Goal: Information Seeking & Learning: Learn about a topic

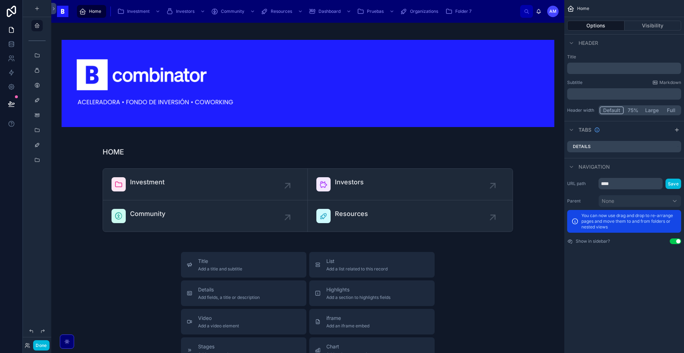
click at [459, 12] on span "Folder 7" at bounding box center [463, 12] width 16 height 6
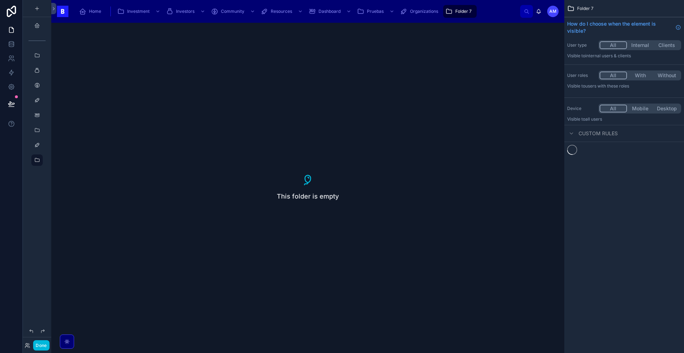
click at [459, 12] on span "Folder 7" at bounding box center [463, 12] width 16 height 6
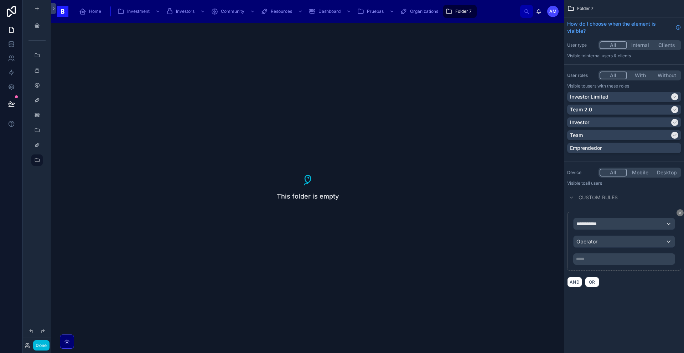
click at [429, 16] on div "Organizations" at bounding box center [420, 11] width 41 height 11
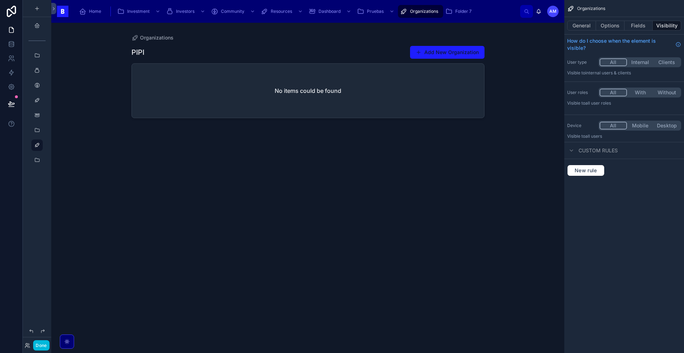
click at [457, 54] on div at bounding box center [308, 184] width 364 height 322
click at [583, 27] on button "General" at bounding box center [581, 26] width 29 height 10
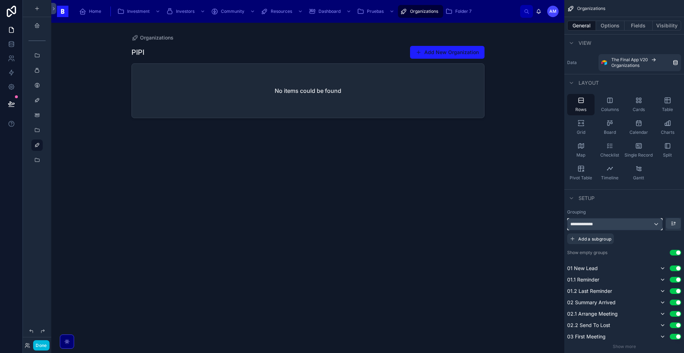
click at [593, 229] on div "**********" at bounding box center [614, 224] width 95 height 11
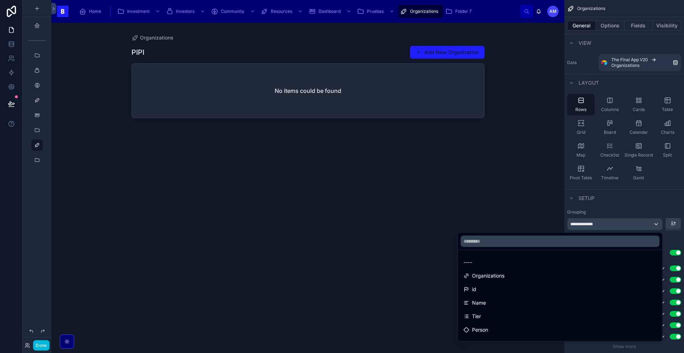
click at [596, 223] on div "scrollable content" at bounding box center [342, 176] width 684 height 353
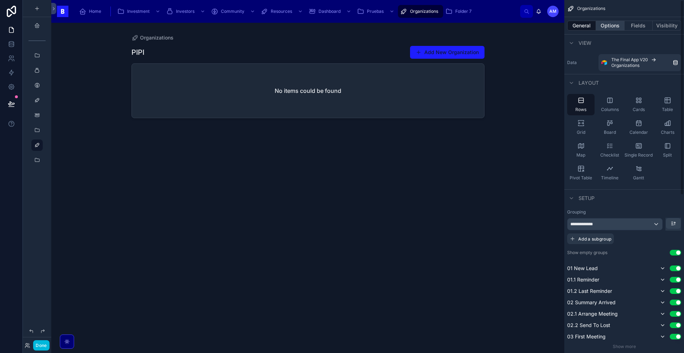
click at [614, 27] on button "Options" at bounding box center [610, 26] width 28 height 10
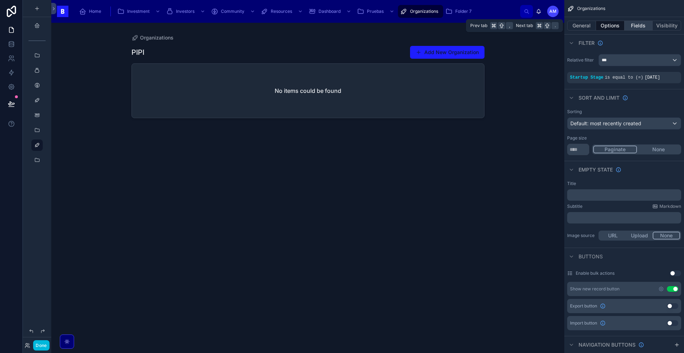
click at [633, 27] on button "Fields" at bounding box center [638, 26] width 28 height 10
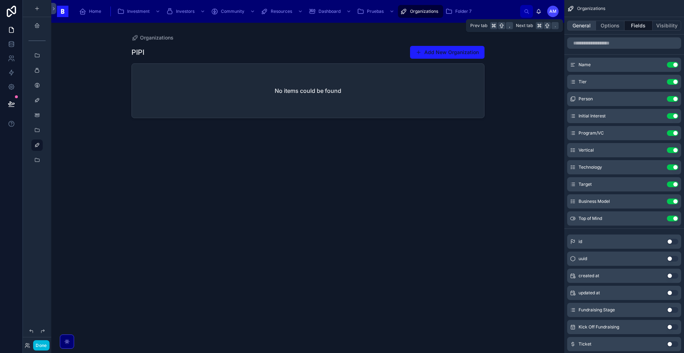
click at [582, 26] on button "General" at bounding box center [581, 26] width 29 height 10
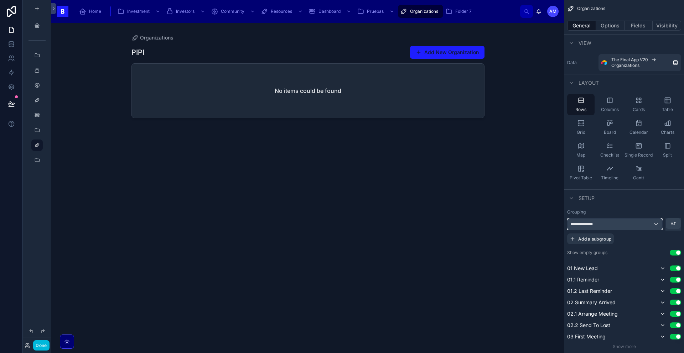
click at [589, 230] on div "**********" at bounding box center [614, 224] width 95 height 11
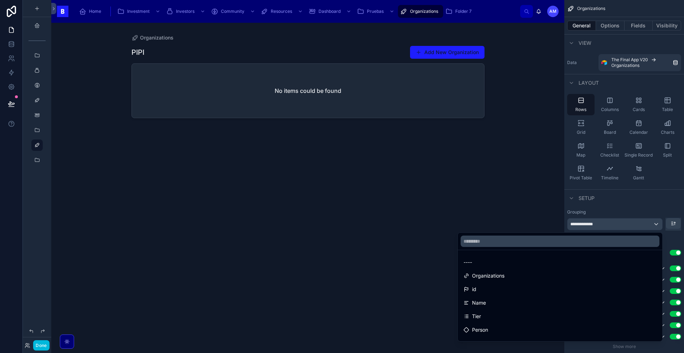
click at [589, 230] on div "scrollable content" at bounding box center [342, 176] width 684 height 353
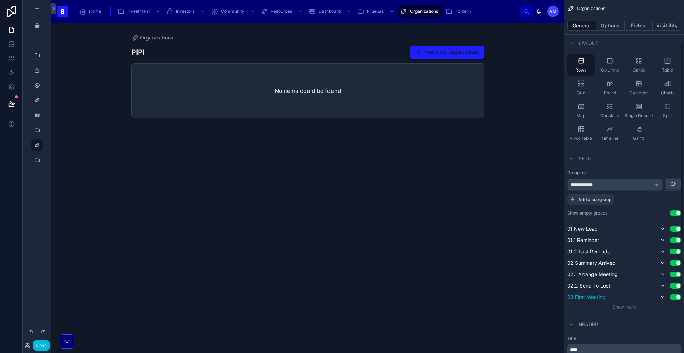
scroll to position [78, 0]
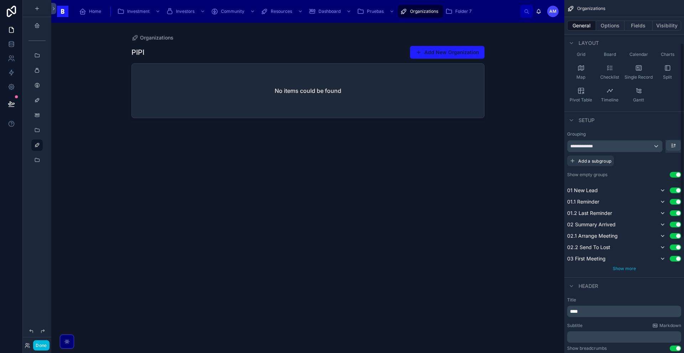
click at [622, 269] on span "Show more" at bounding box center [624, 268] width 23 height 5
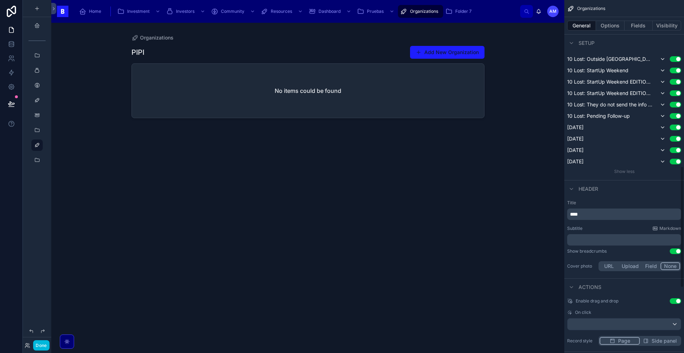
scroll to position [483, 0]
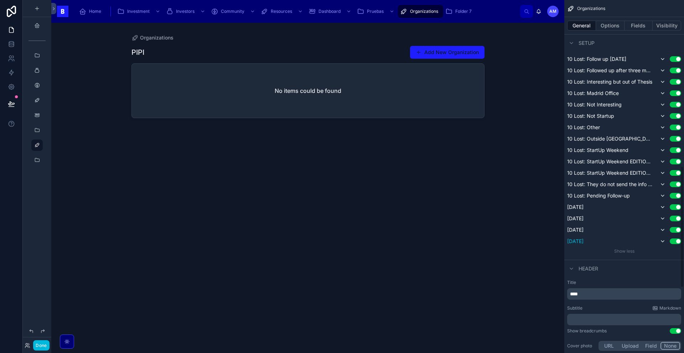
click at [672, 244] on button "Use setting" at bounding box center [675, 242] width 11 height 6
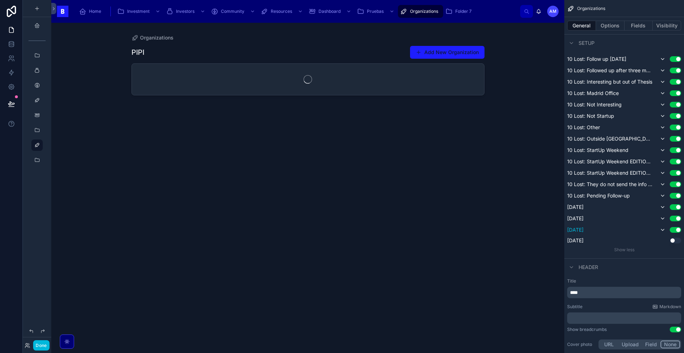
click at [673, 231] on button "Use setting" at bounding box center [675, 230] width 11 height 6
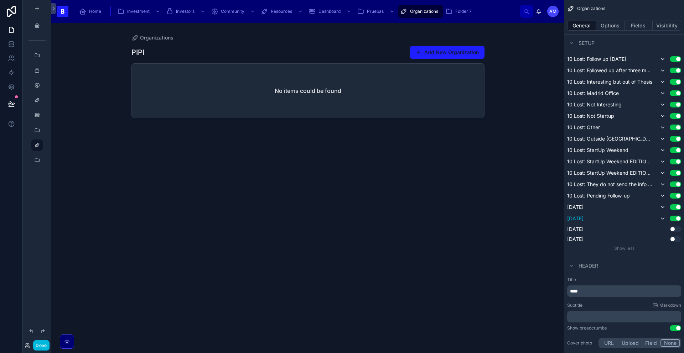
click at [675, 221] on button "Use setting" at bounding box center [675, 219] width 11 height 6
click at [674, 209] on button "Use setting" at bounding box center [675, 207] width 11 height 6
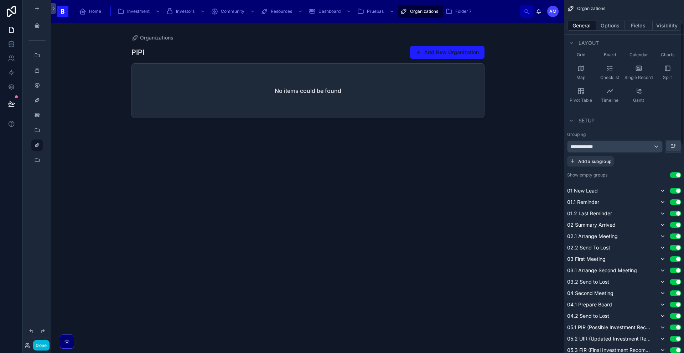
scroll to position [67, 0]
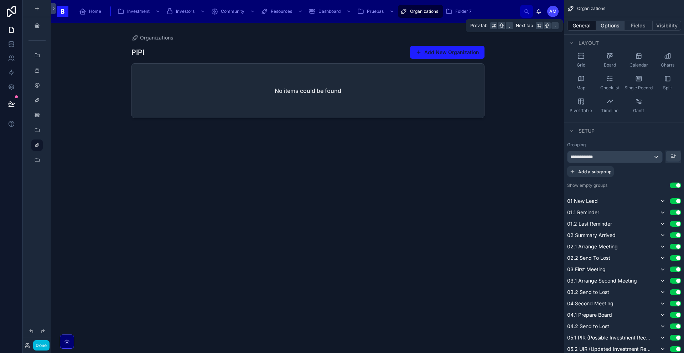
click at [610, 26] on button "Options" at bounding box center [610, 26] width 28 height 10
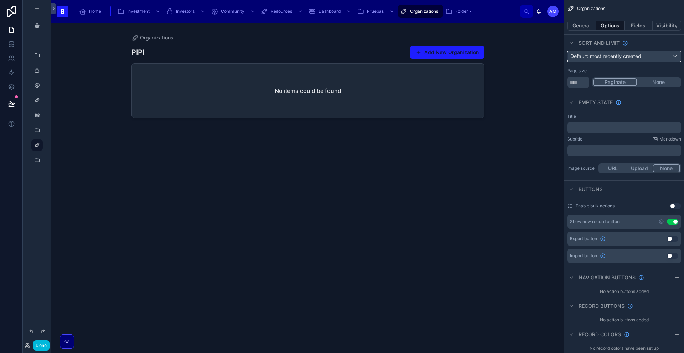
click at [616, 59] on span "Default: most recently created" at bounding box center [605, 56] width 71 height 6
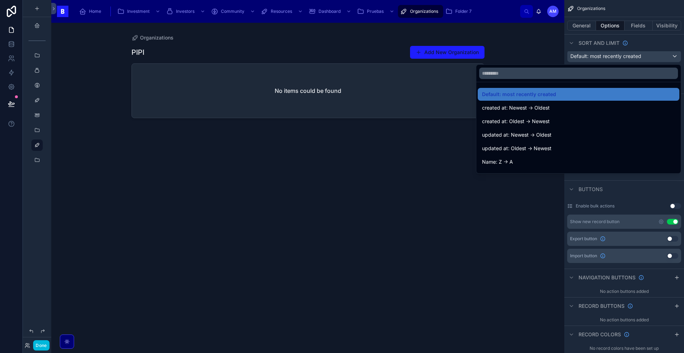
click at [616, 59] on div "scrollable content" at bounding box center [342, 176] width 684 height 353
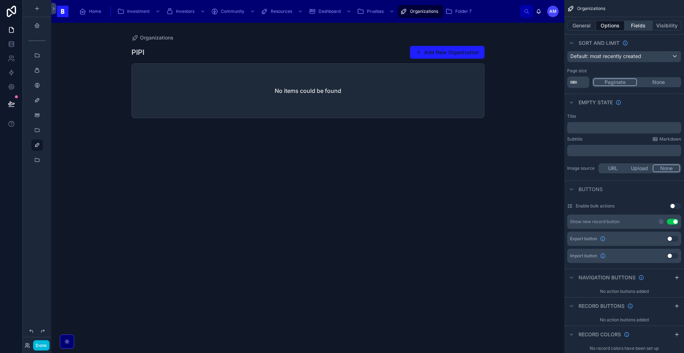
click at [638, 21] on button "Fields" at bounding box center [638, 26] width 28 height 10
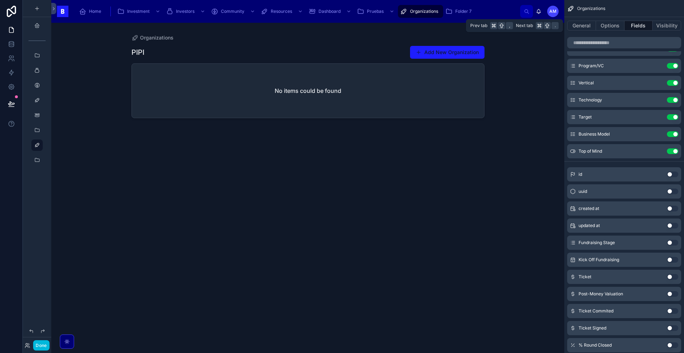
click at [651, 27] on button "Fields" at bounding box center [638, 26] width 28 height 10
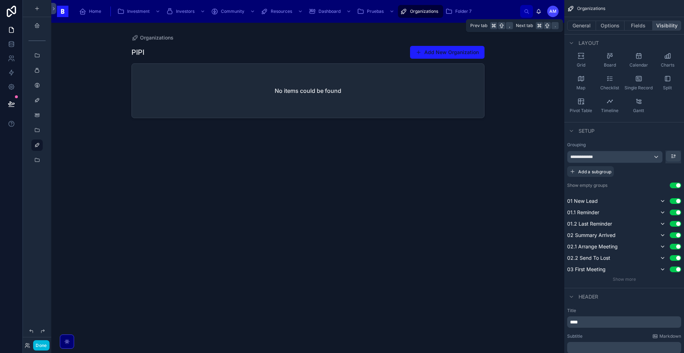
click at [663, 26] on button "Visibility" at bounding box center [667, 26] width 28 height 10
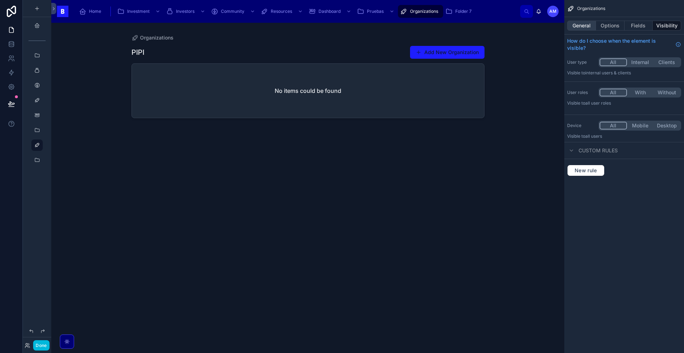
click at [580, 26] on button "General" at bounding box center [581, 26] width 29 height 10
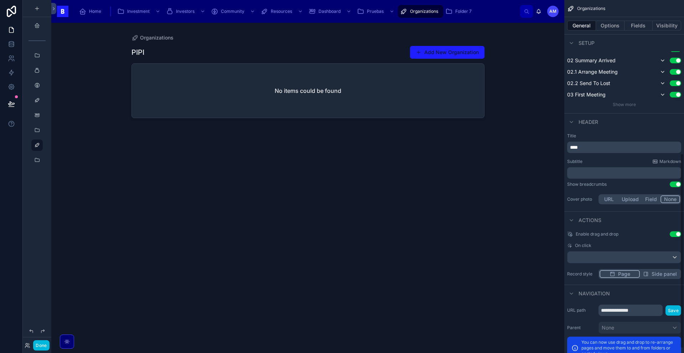
scroll to position [286, 0]
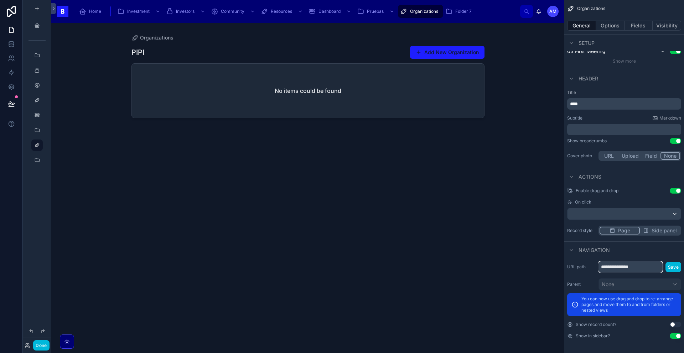
click at [632, 265] on input "**********" at bounding box center [630, 266] width 64 height 11
click at [336, 100] on div "No items could be found" at bounding box center [308, 91] width 352 height 54
click at [423, 89] on div "No items could be found" at bounding box center [308, 91] width 352 height 54
click at [435, 71] on div "No items could be found" at bounding box center [308, 91] width 352 height 54
click at [431, 78] on div "No items could be found" at bounding box center [308, 91] width 352 height 54
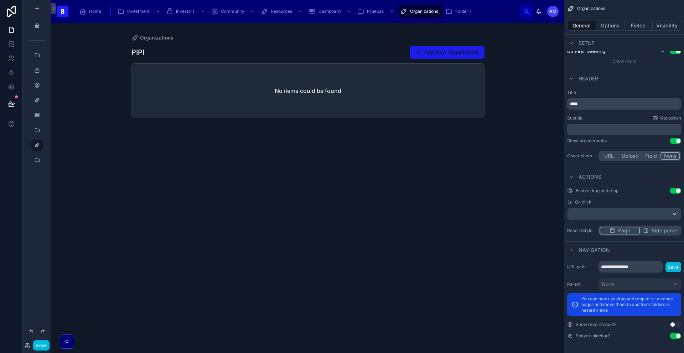
click at [452, 57] on button "Add New Organization" at bounding box center [447, 52] width 74 height 13
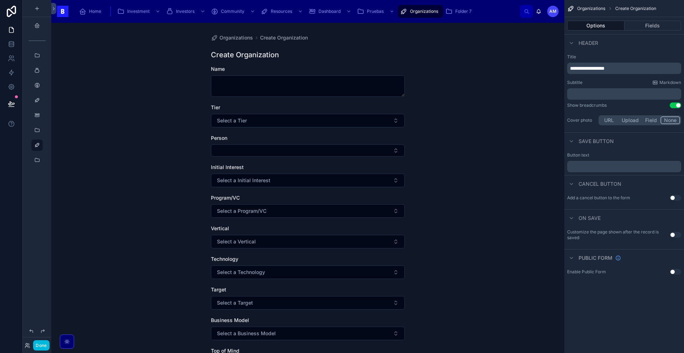
click at [86, 105] on div "Organizations Create Organization Create Organization Name Tier Select a Tier P…" at bounding box center [307, 188] width 513 height 331
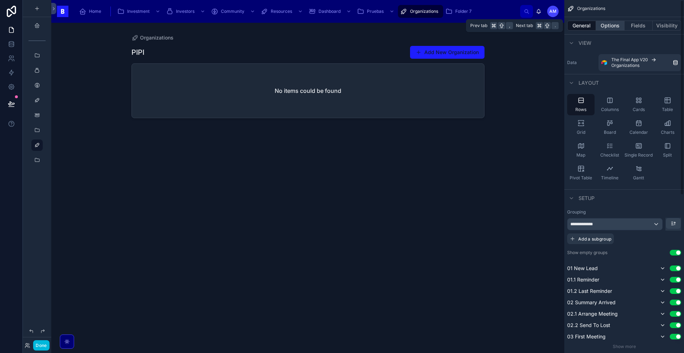
click at [607, 27] on button "Options" at bounding box center [610, 26] width 28 height 10
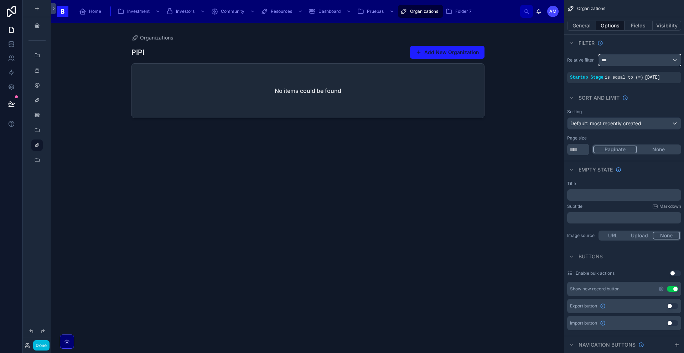
click at [622, 62] on div "***" at bounding box center [640, 59] width 82 height 11
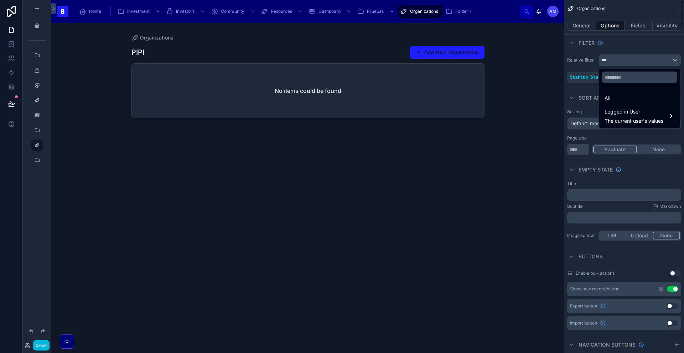
click at [597, 76] on div "scrollable content" at bounding box center [342, 176] width 684 height 353
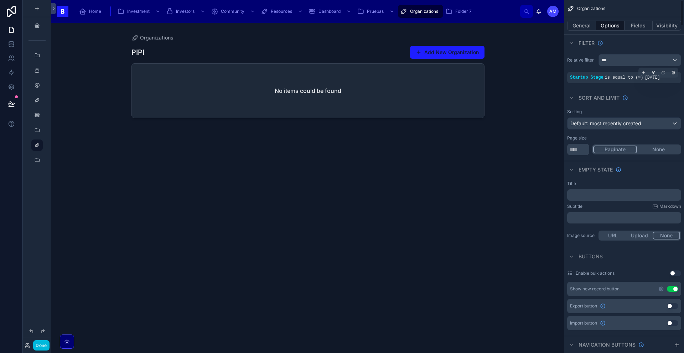
click at [592, 79] on span "Startup Stage" at bounding box center [586, 77] width 33 height 5
click at [629, 78] on span "is equal to (=)" at bounding box center [624, 77] width 38 height 5
click at [664, 83] on div "Startup Stage is equal to (=) [DATE]" at bounding box center [624, 77] width 114 height 11
click at [663, 74] on icon "scrollable content" at bounding box center [663, 73] width 4 height 4
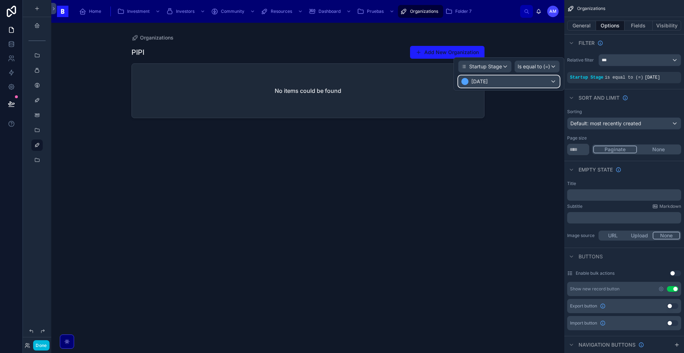
click at [498, 86] on div "[DATE]" at bounding box center [508, 81] width 101 height 11
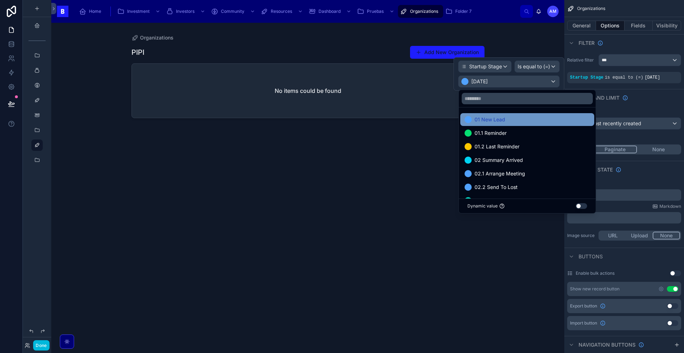
click at [507, 120] on div "01 New Lead" at bounding box center [526, 119] width 125 height 9
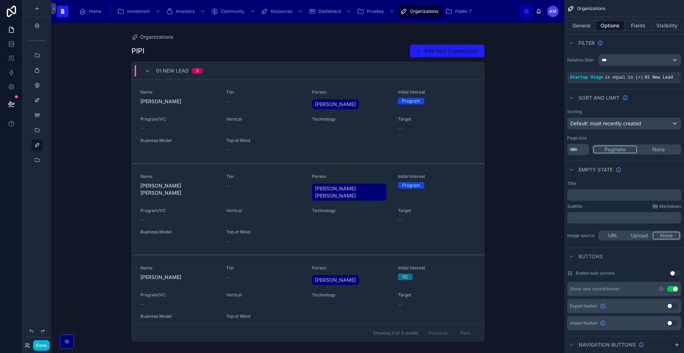
click at [528, 156] on div "Organizations PIPI Add New Organization 01 New Lead 3 Name [DEMOGRAPHIC_DATA][P…" at bounding box center [307, 188] width 513 height 331
click at [581, 26] on button "General" at bounding box center [581, 26] width 29 height 10
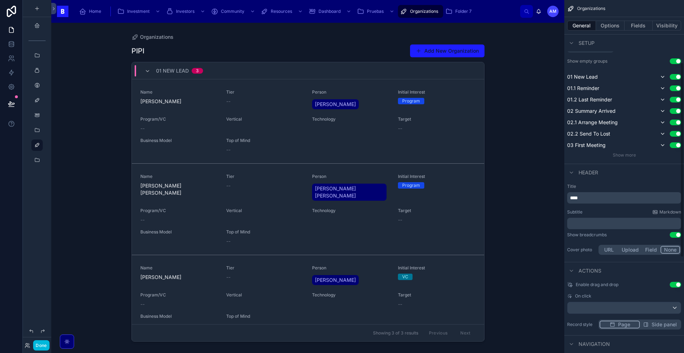
scroll to position [113, 0]
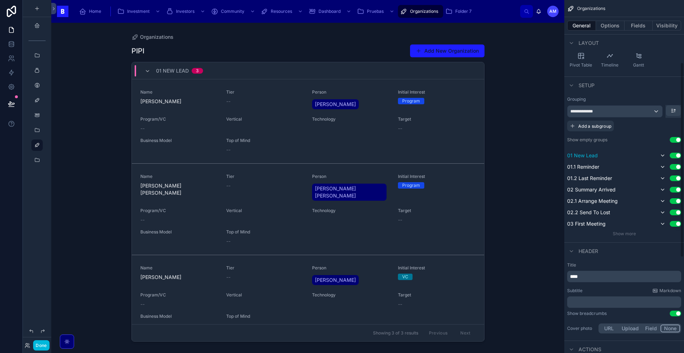
click at [672, 155] on button "Use setting" at bounding box center [675, 156] width 11 height 6
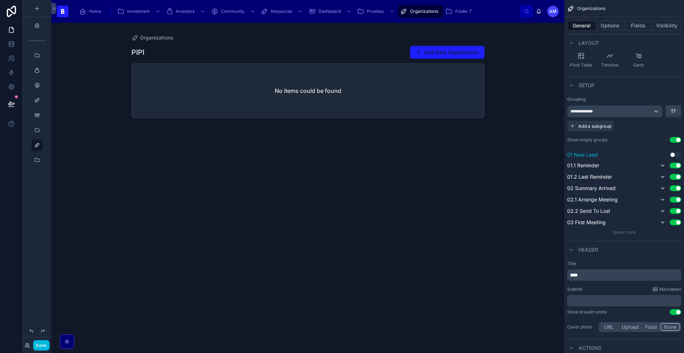
click at [675, 157] on button "Use setting" at bounding box center [675, 155] width 11 height 6
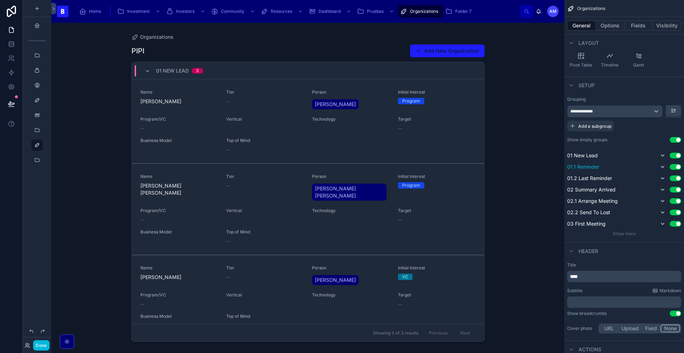
click at [674, 166] on button "Use setting" at bounding box center [675, 167] width 11 height 6
click at [256, 72] on div "01 New Lead 3" at bounding box center [308, 70] width 352 height 17
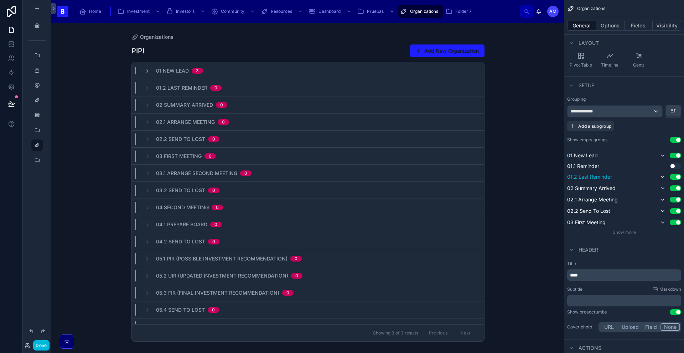
click at [674, 179] on button "Use setting" at bounding box center [675, 177] width 11 height 6
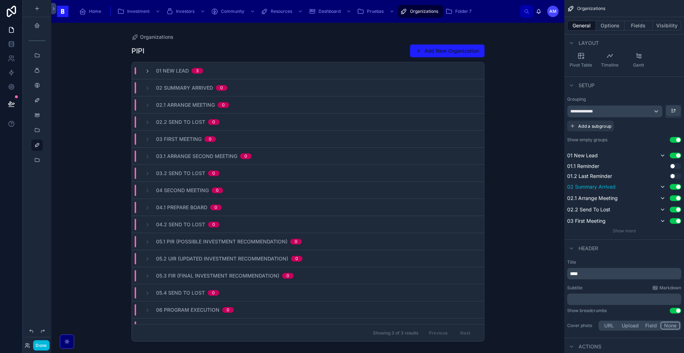
click at [676, 187] on button "Use setting" at bounding box center [675, 187] width 11 height 6
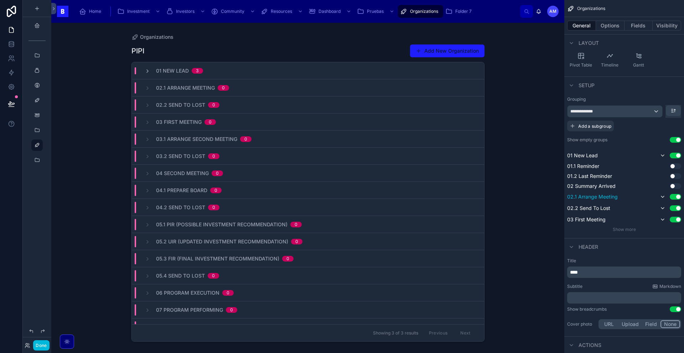
click at [673, 197] on button "Use setting" at bounding box center [675, 197] width 11 height 6
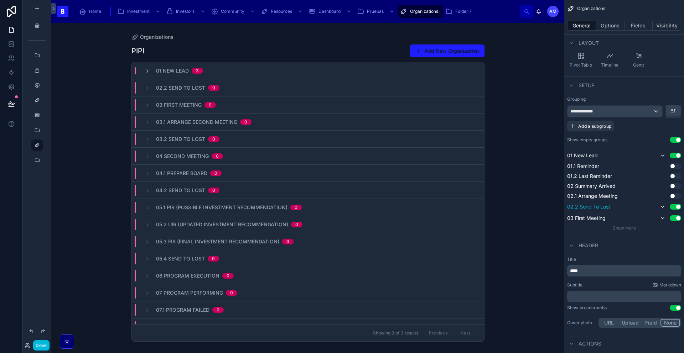
click at [675, 208] on button "Use setting" at bounding box center [675, 207] width 11 height 6
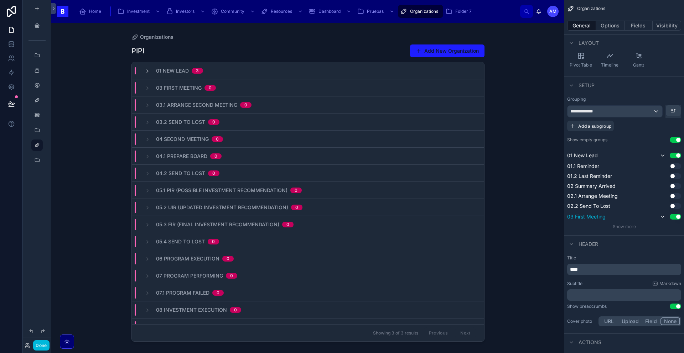
click at [675, 219] on button "Use setting" at bounding box center [675, 217] width 11 height 6
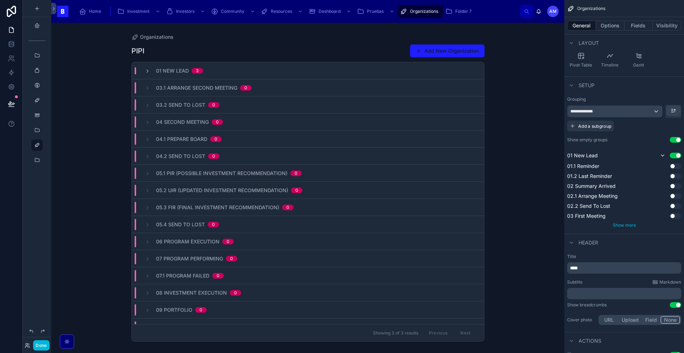
click at [622, 228] on div "Show more" at bounding box center [624, 226] width 114 height 6
click at [618, 227] on span "Show more" at bounding box center [624, 225] width 23 height 5
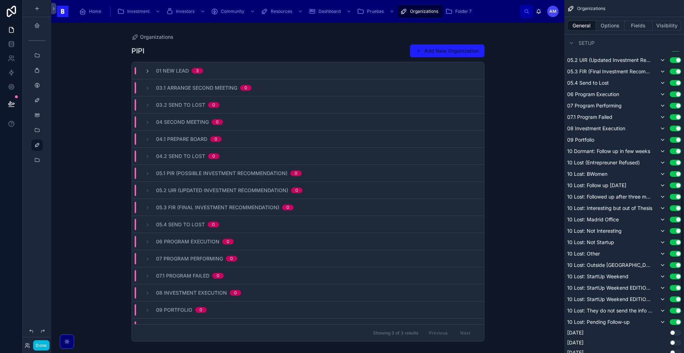
scroll to position [541, 0]
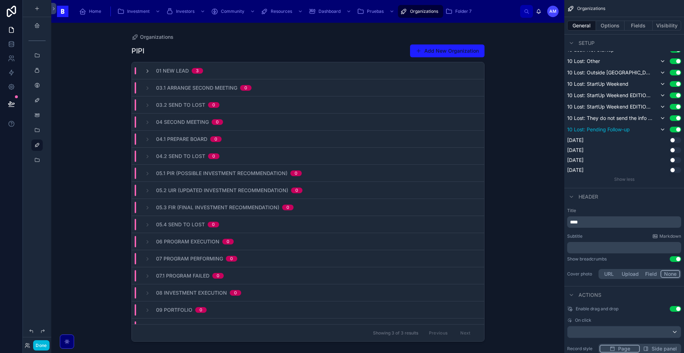
click at [674, 129] on button "Use setting" at bounding box center [675, 130] width 11 height 6
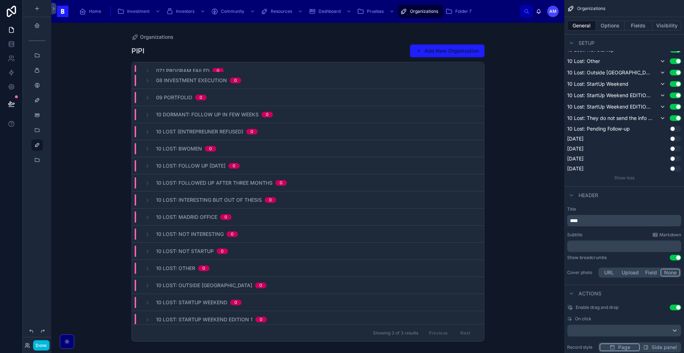
scroll to position [251, 0]
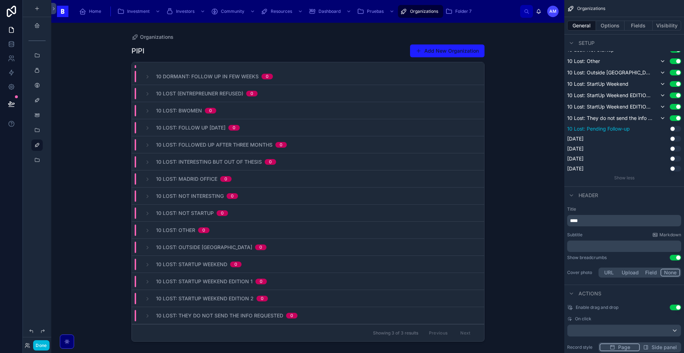
click at [675, 130] on button "Use setting" at bounding box center [675, 129] width 11 height 6
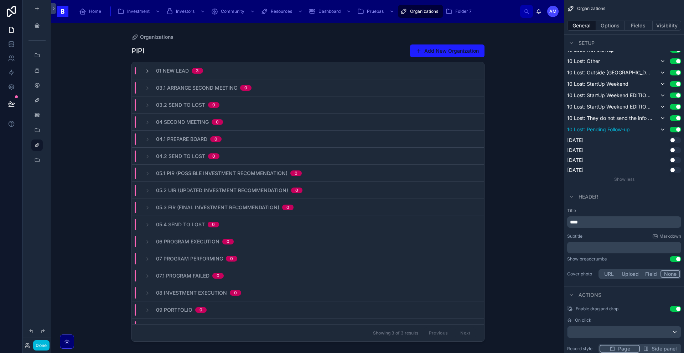
click at [676, 129] on button "Use setting" at bounding box center [675, 130] width 11 height 6
click at [224, 87] on span "03.1 Arrange Second Meeting" at bounding box center [196, 87] width 81 height 7
click at [225, 90] on span "03.1 Arrange Second Meeting" at bounding box center [196, 87] width 81 height 7
click at [171, 93] on div "03.1 Arrange Second Meeting 0" at bounding box center [203, 87] width 95 height 11
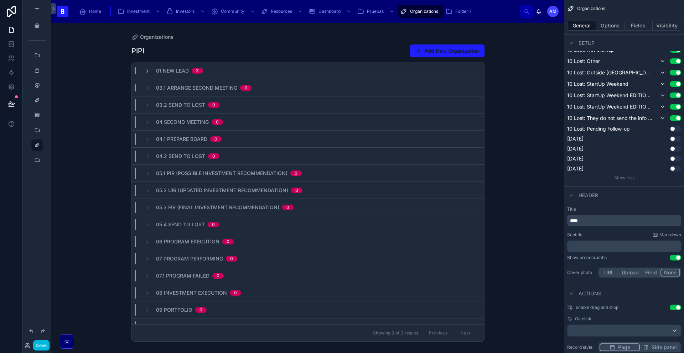
click at [148, 74] on div "01 New Lead 3" at bounding box center [174, 70] width 58 height 7
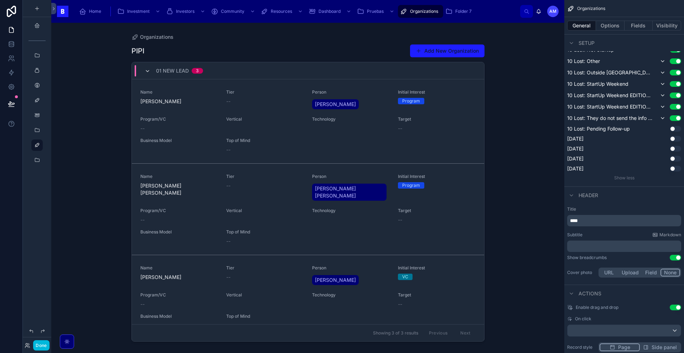
click at [147, 71] on icon at bounding box center [148, 71] width 6 height 6
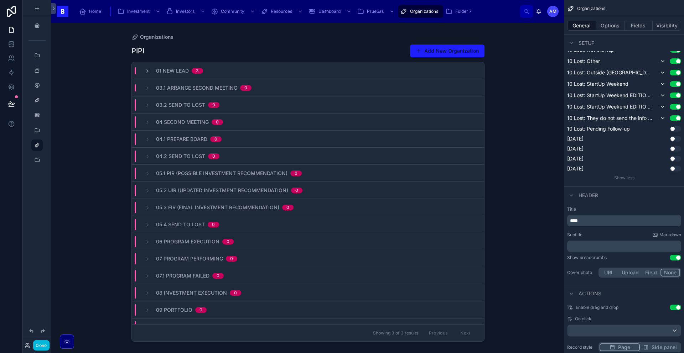
click at [151, 85] on div "03.1 Arrange Second Meeting 0" at bounding box center [198, 87] width 107 height 7
click at [149, 100] on div "03.2 Send to Lost 0" at bounding box center [182, 104] width 75 height 11
click at [146, 73] on icon at bounding box center [148, 71] width 6 height 6
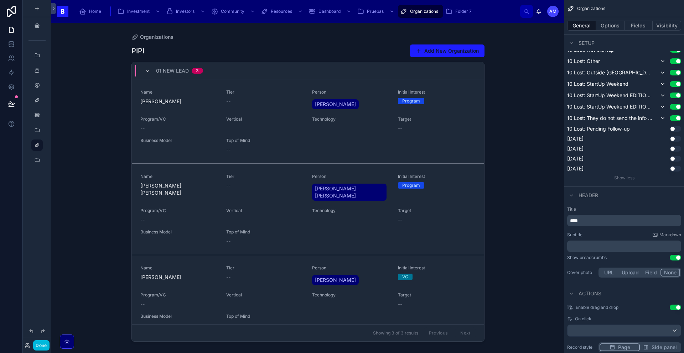
click at [146, 73] on icon at bounding box center [148, 71] width 6 height 6
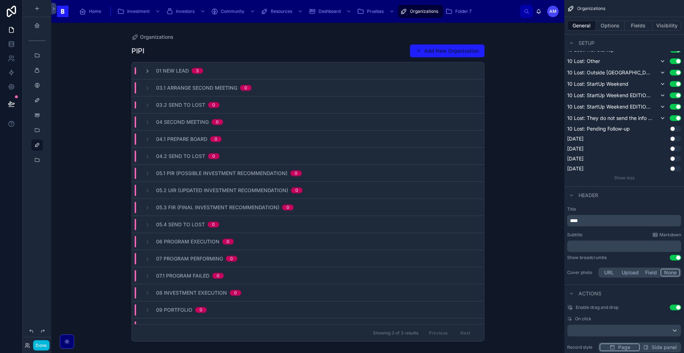
click at [149, 151] on div "04.2 Send to Lost 0" at bounding box center [182, 156] width 75 height 11
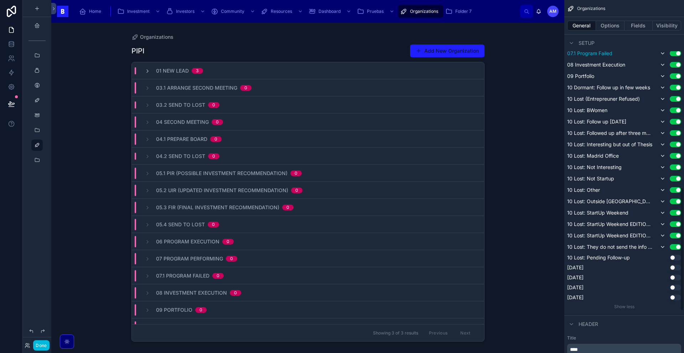
scroll to position [106, 0]
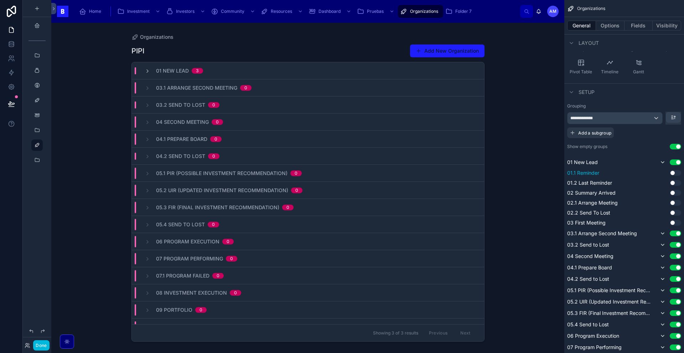
click at [677, 171] on button "Use setting" at bounding box center [675, 173] width 11 height 6
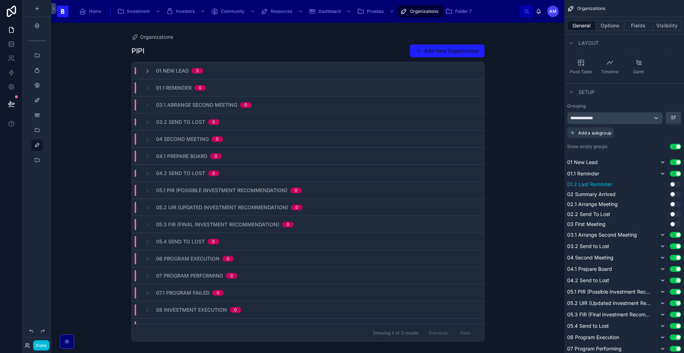
click at [676, 184] on button "Use setting" at bounding box center [675, 185] width 11 height 6
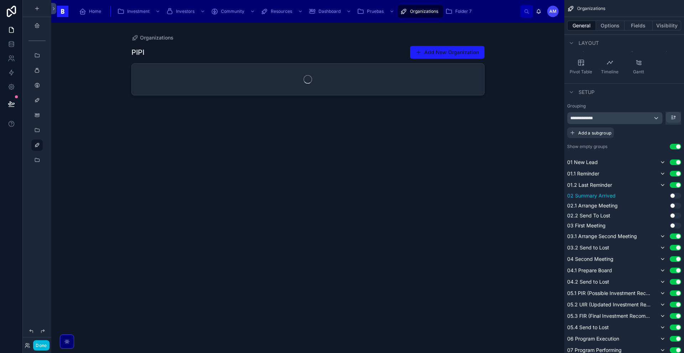
click at [676, 195] on button "Use setting" at bounding box center [675, 196] width 11 height 6
click at [673, 207] on button "Use setting" at bounding box center [675, 207] width 11 height 6
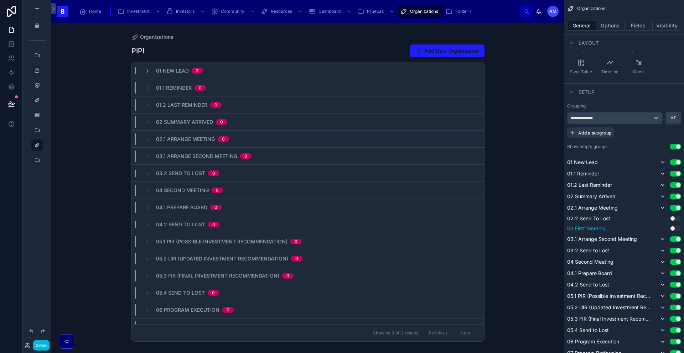
click at [676, 229] on button "Use setting" at bounding box center [675, 229] width 11 height 6
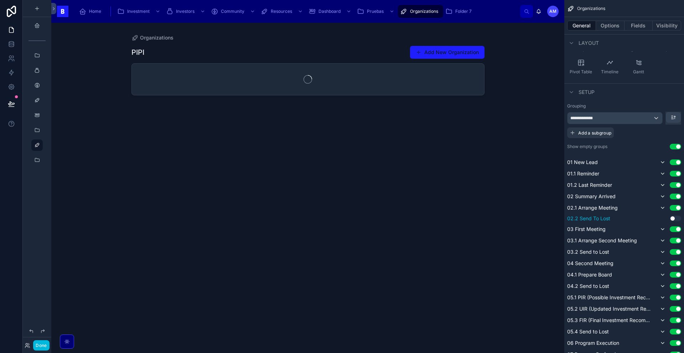
click at [677, 216] on button "Use setting" at bounding box center [675, 219] width 11 height 6
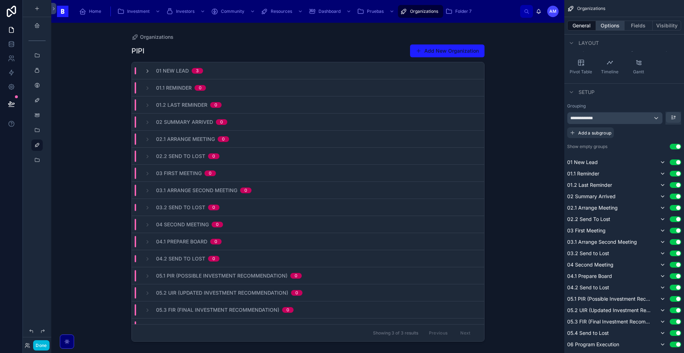
click at [614, 25] on button "Options" at bounding box center [610, 26] width 28 height 10
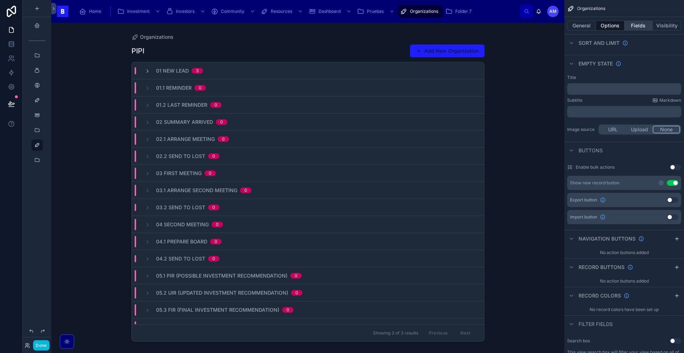
click at [633, 28] on button "Fields" at bounding box center [638, 26] width 28 height 10
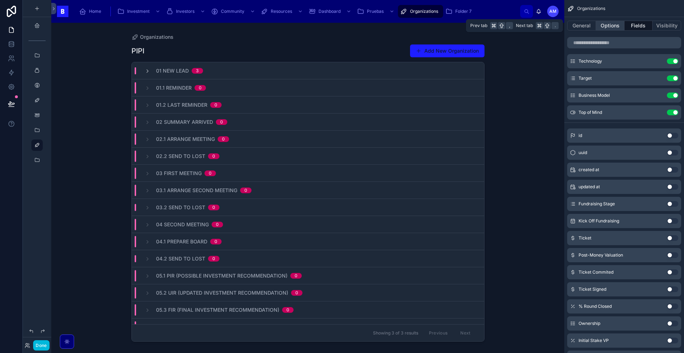
click at [609, 27] on button "Options" at bounding box center [610, 26] width 28 height 10
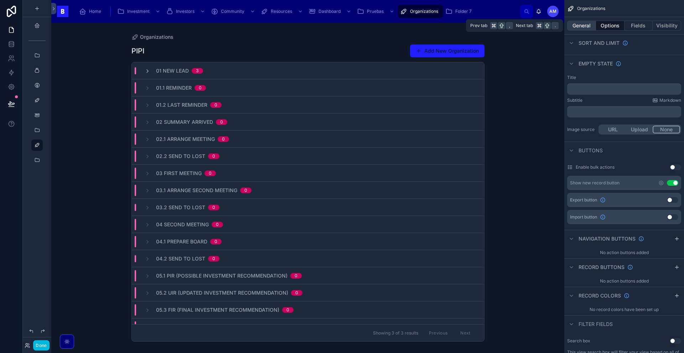
click at [587, 27] on button "General" at bounding box center [581, 26] width 29 height 10
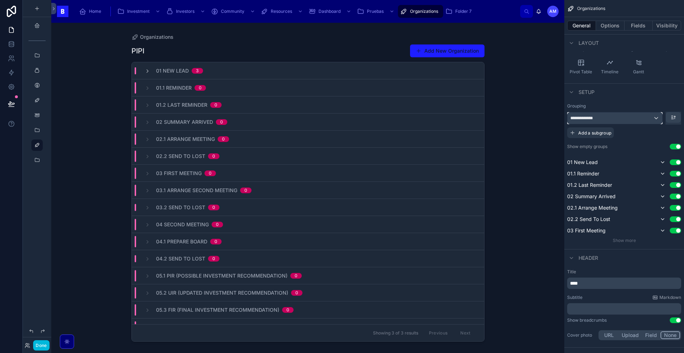
click at [624, 121] on div "**********" at bounding box center [614, 118] width 95 height 11
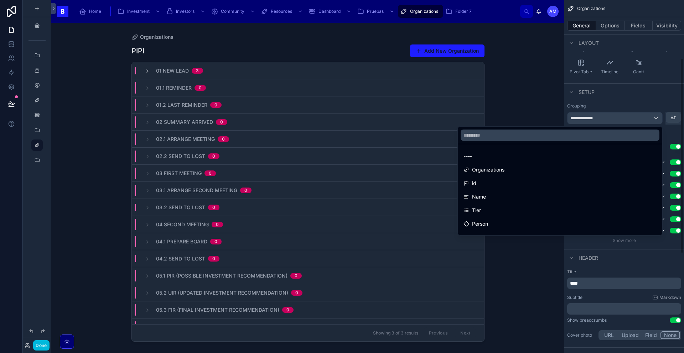
click at [627, 93] on div "scrollable content" at bounding box center [342, 176] width 684 height 353
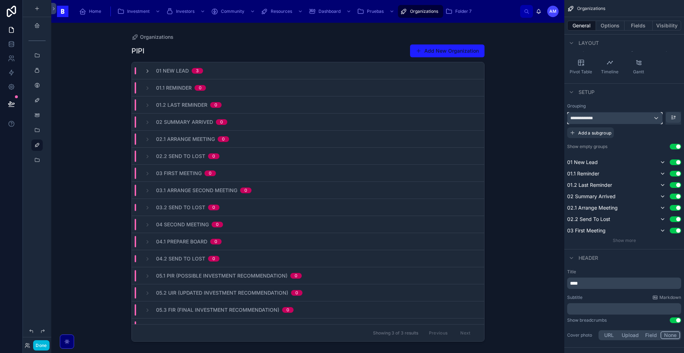
click at [611, 118] on div "**********" at bounding box center [614, 118] width 95 height 11
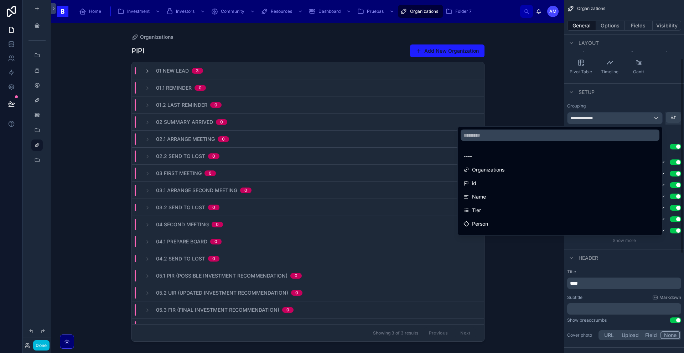
click at [631, 106] on div "scrollable content" at bounding box center [342, 176] width 684 height 353
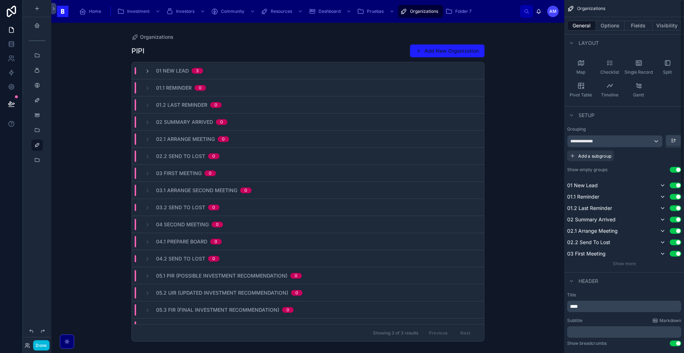
scroll to position [0, 0]
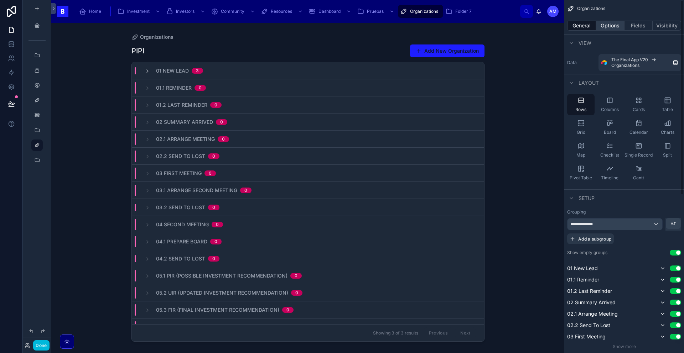
click at [607, 26] on button "Options" at bounding box center [610, 26] width 28 height 10
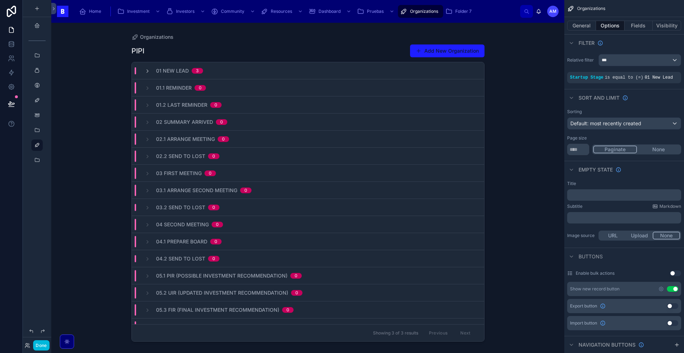
click at [605, 70] on div "Relative filter *** Startup Stage is equal to (=) 01 New Lead" at bounding box center [624, 68] width 120 height 35
click at [600, 81] on div "Startup Stage is equal to (=) 01 New Lead" at bounding box center [624, 77] width 114 height 11
click at [607, 76] on span "is equal to (=)" at bounding box center [624, 77] width 38 height 5
click at [623, 77] on span "is equal to (=)" at bounding box center [624, 77] width 38 height 5
click at [645, 85] on div "Relative filter *** Startup Stage is equal to (=) 01 New Lead" at bounding box center [624, 68] width 120 height 35
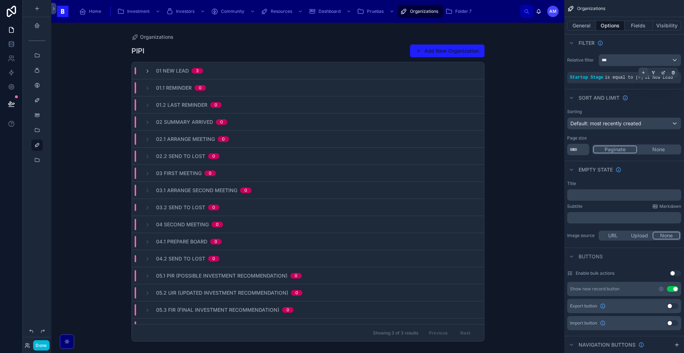
click at [643, 75] on div "scrollable content" at bounding box center [643, 73] width 10 height 10
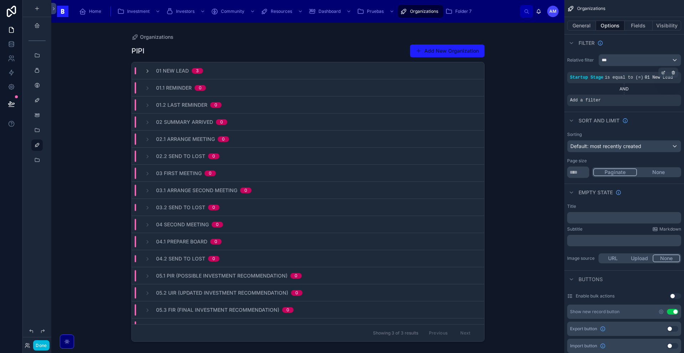
click at [627, 87] on div "AND" at bounding box center [624, 89] width 114 height 6
click at [604, 100] on div "Add a filter" at bounding box center [624, 100] width 114 height 11
click at [672, 95] on icon "scrollable content" at bounding box center [673, 95] width 4 height 4
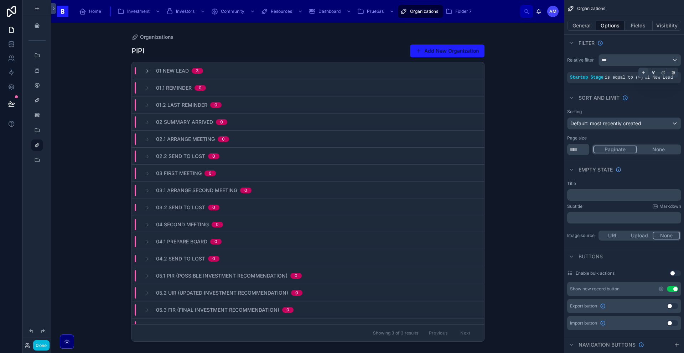
click at [642, 72] on icon "scrollable content" at bounding box center [643, 73] width 4 height 4
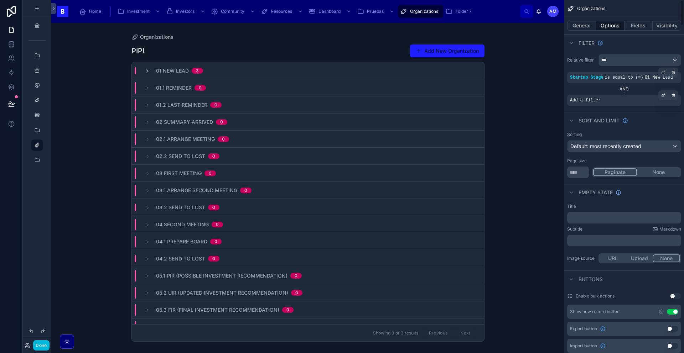
click at [604, 104] on div "Add a filter" at bounding box center [624, 100] width 114 height 11
click at [585, 104] on div "Add a filter" at bounding box center [624, 100] width 114 height 11
click at [662, 95] on icon "scrollable content" at bounding box center [663, 95] width 4 height 4
click at [501, 93] on span "Select a field" at bounding box center [495, 89] width 30 height 7
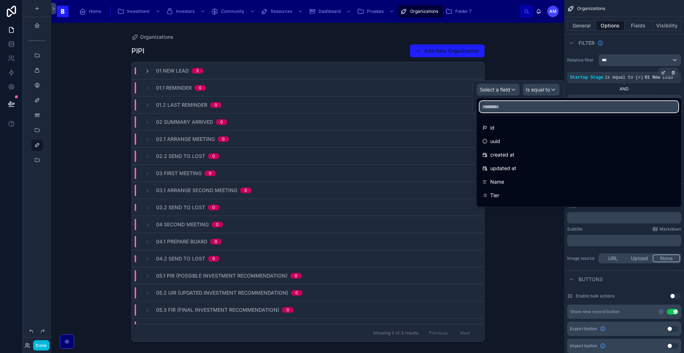
click at [517, 107] on input "text" at bounding box center [578, 106] width 199 height 11
type input "*"
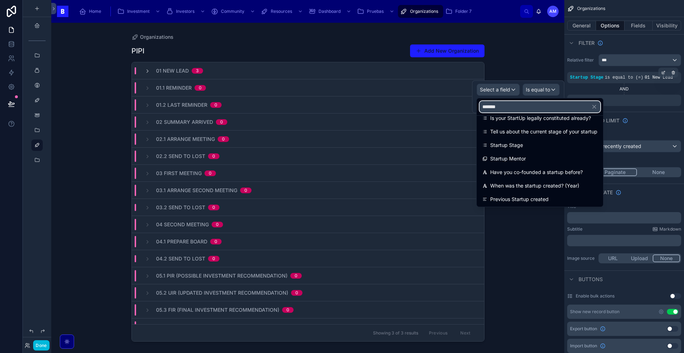
scroll to position [64, 0]
type input "*******"
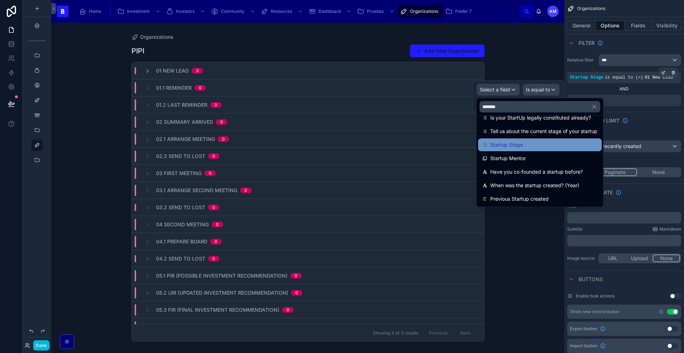
click at [520, 148] on span "Startup Stage" at bounding box center [506, 145] width 33 height 9
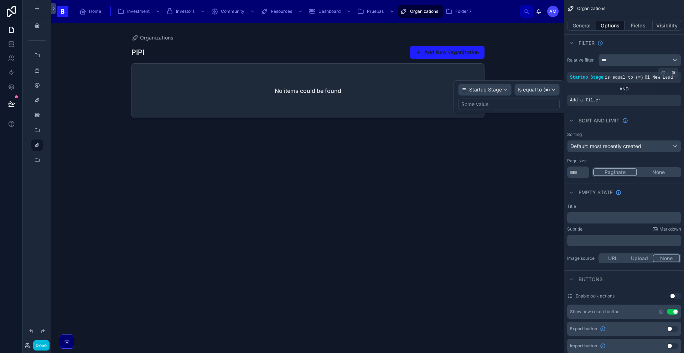
click at [500, 104] on div "Some value" at bounding box center [509, 104] width 102 height 11
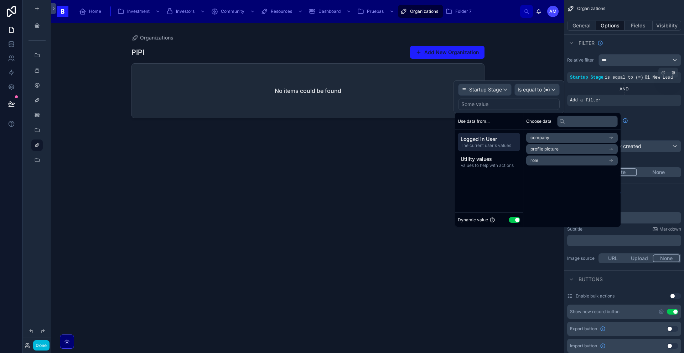
click at [514, 219] on button "Use setting" at bounding box center [514, 220] width 11 height 6
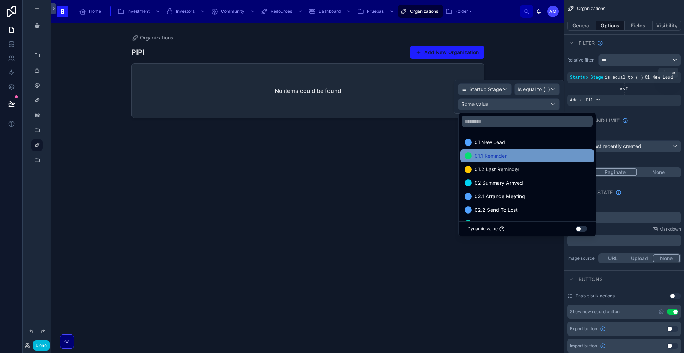
click at [499, 157] on span "01.1 Reminder" at bounding box center [490, 156] width 32 height 9
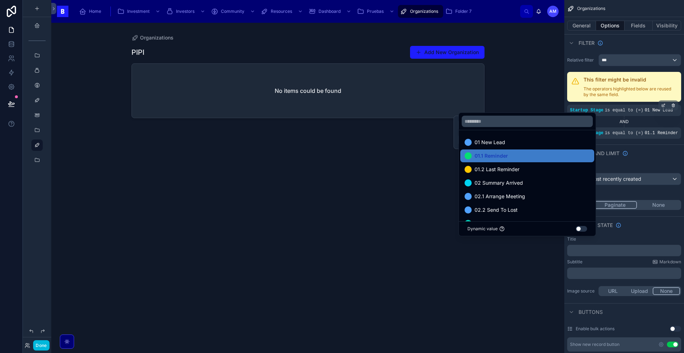
click at [627, 210] on div "Paginate None" at bounding box center [636, 205] width 89 height 10
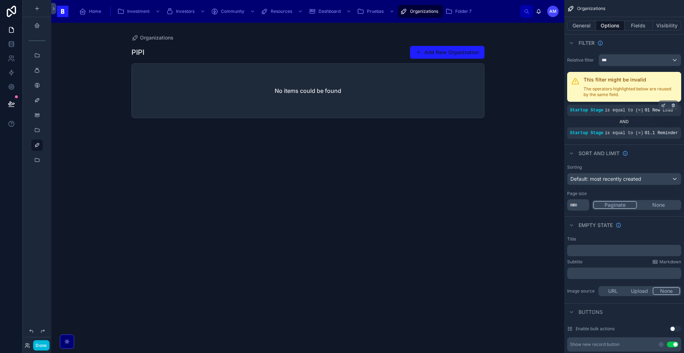
click at [0, 0] on icon "scrollable content" at bounding box center [0, 0] width 0 height 0
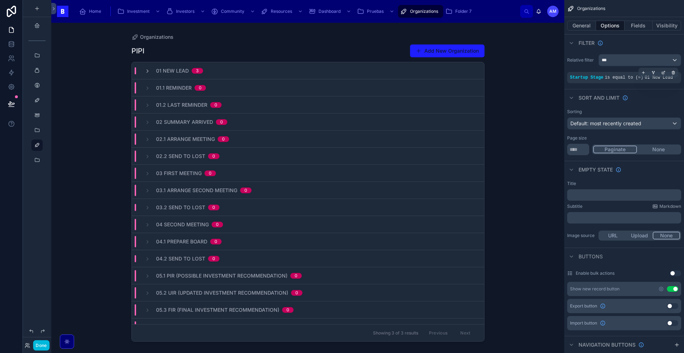
click at [608, 77] on span "is equal to (=)" at bounding box center [624, 77] width 38 height 5
click at [0, 0] on icon "scrollable content" at bounding box center [0, 0] width 0 height 0
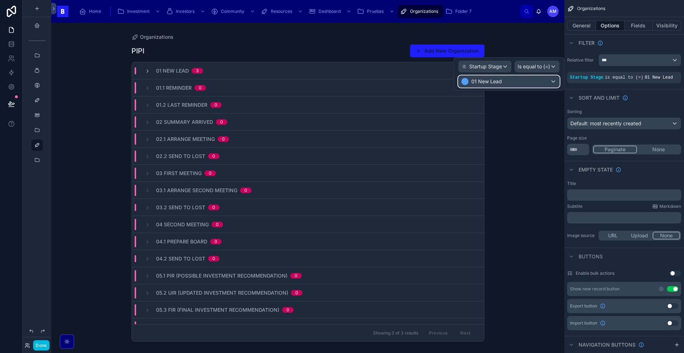
click at [527, 80] on div "01 New Lead" at bounding box center [508, 81] width 101 height 11
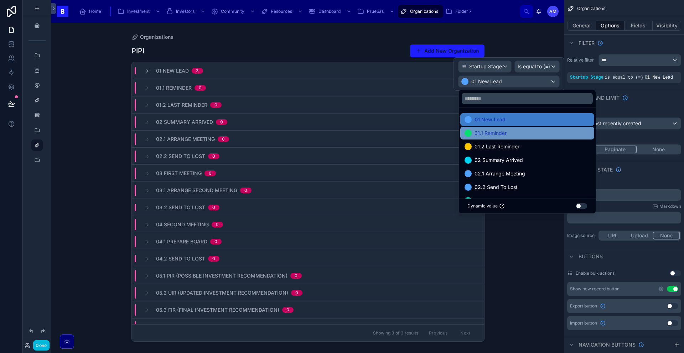
click at [498, 134] on span "01.1 Reminder" at bounding box center [490, 133] width 32 height 9
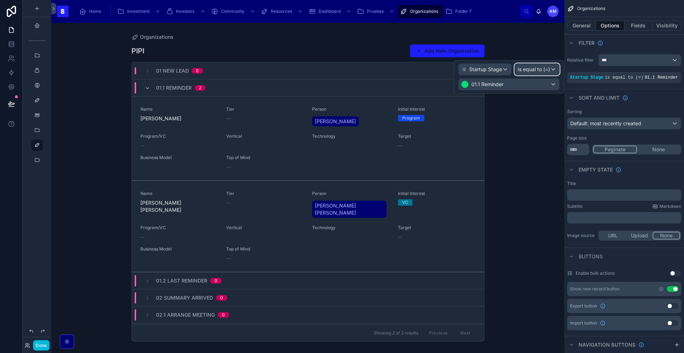
click at [526, 69] on span "Is equal to (=)" at bounding box center [534, 69] width 32 height 7
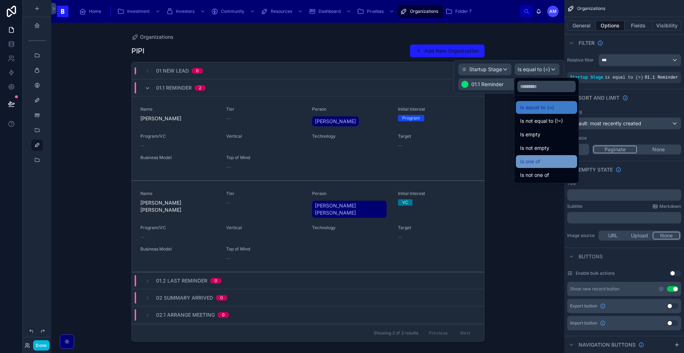
click at [546, 159] on div "Is one of" at bounding box center [546, 161] width 53 height 9
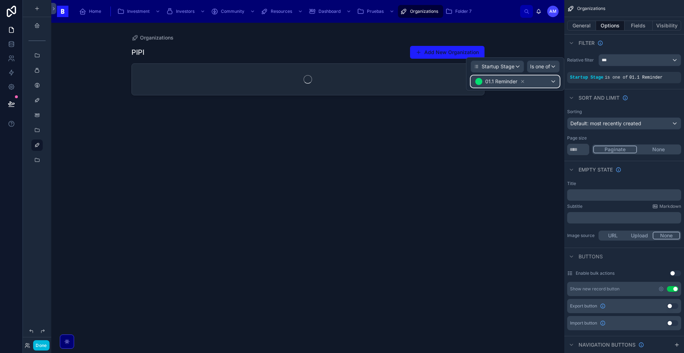
click at [526, 77] on span "01.1 Reminder" at bounding box center [500, 82] width 53 height 10
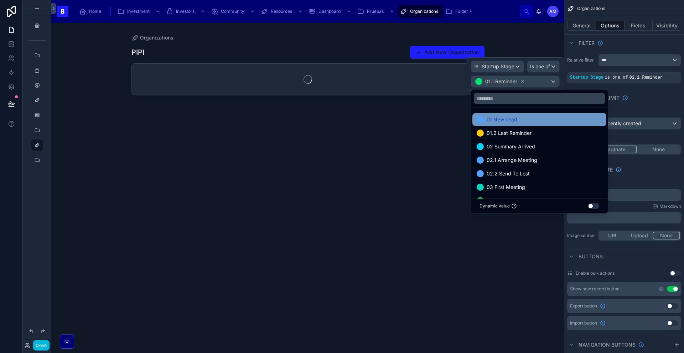
click at [504, 117] on span "01 New Lead" at bounding box center [502, 119] width 31 height 9
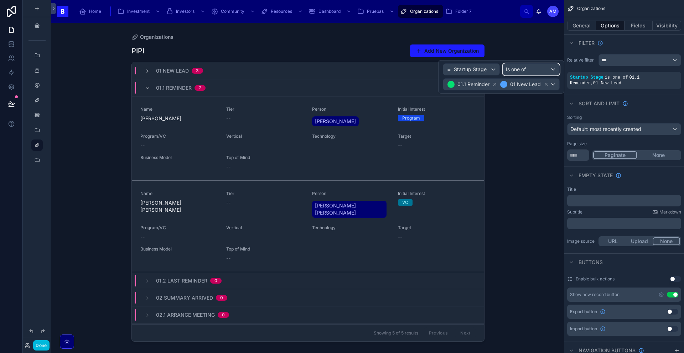
click at [513, 64] on div "Is one of" at bounding box center [531, 69] width 56 height 11
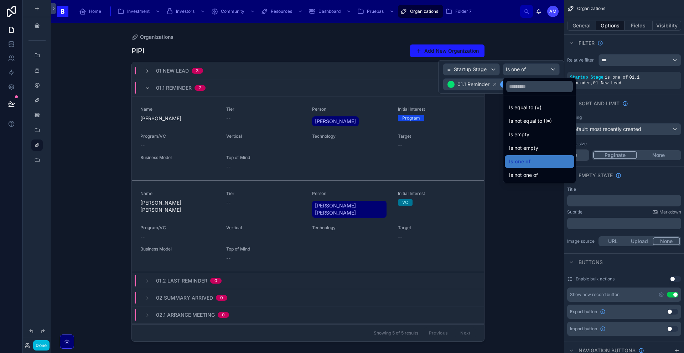
click at [500, 62] on div at bounding box center [501, 76] width 126 height 33
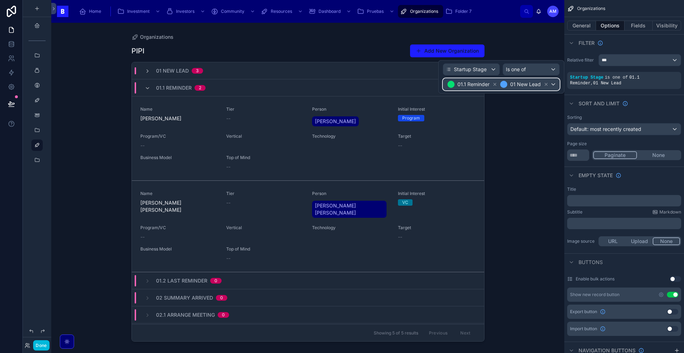
click at [498, 90] on div "01.1 Reminder 01 New Lead" at bounding box center [501, 84] width 116 height 11
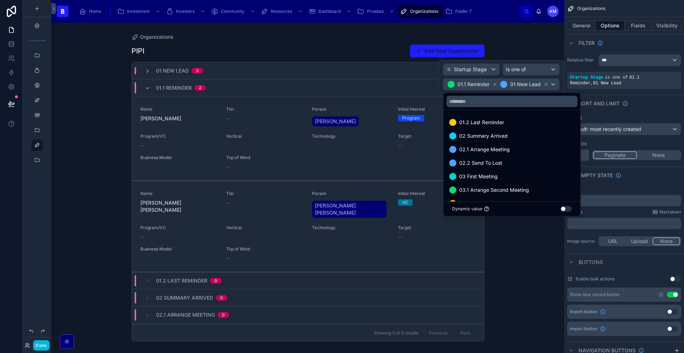
click at [510, 70] on div at bounding box center [501, 76] width 126 height 33
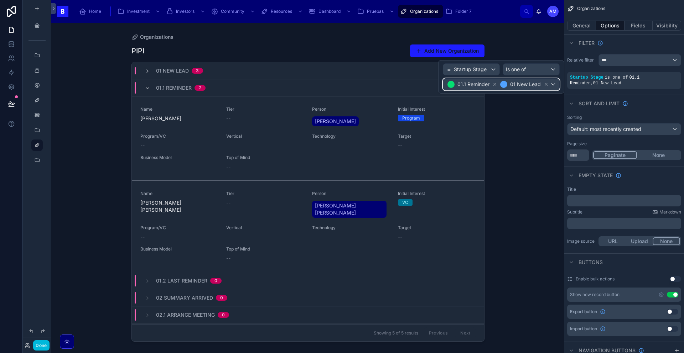
click at [496, 89] on span "01.1 Reminder 01 New Lead" at bounding box center [498, 84] width 104 height 10
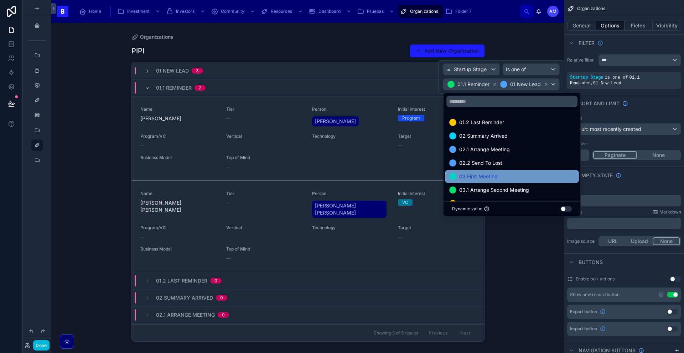
click at [490, 176] on span "03 First Meeting" at bounding box center [478, 176] width 38 height 9
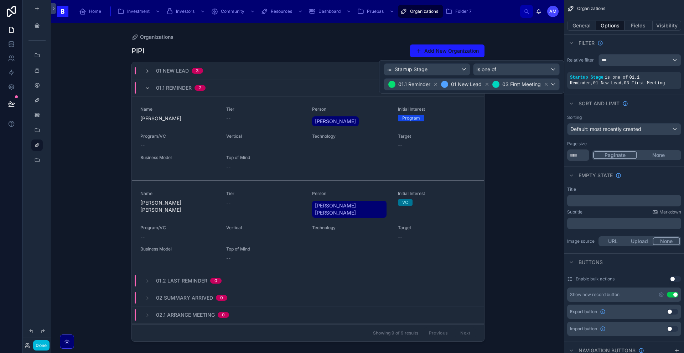
click at [446, 91] on div "Startup Stage Is one of 01.1 Reminder 01 New Lead 03 First Meeting" at bounding box center [471, 76] width 185 height 33
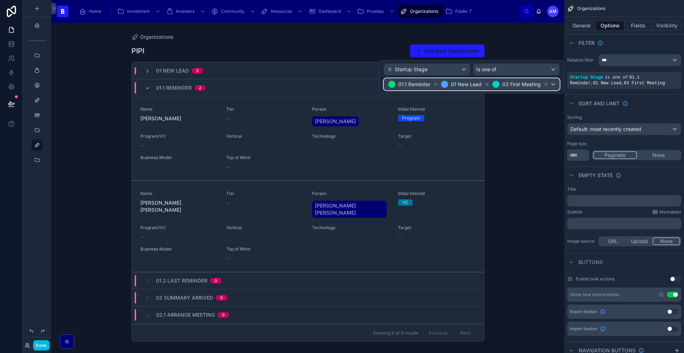
click at [441, 90] on button "01.1 Reminder 01 New Lead 03 First Meeting" at bounding box center [472, 84] width 176 height 12
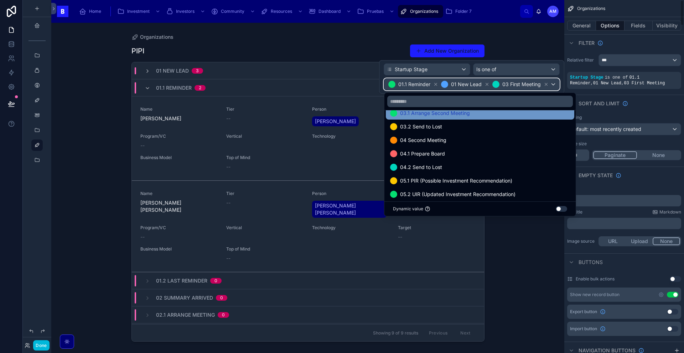
scroll to position [64, 0]
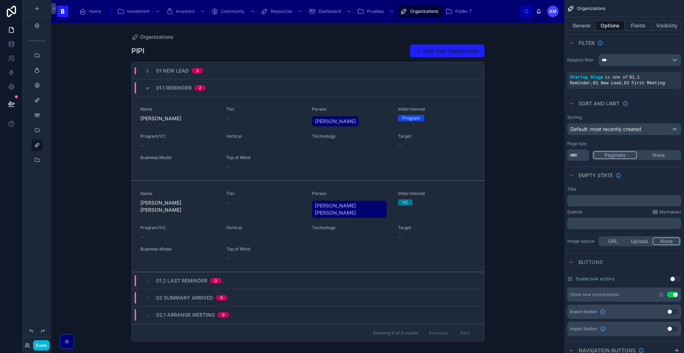
click at [332, 74] on div "01 New Lead 3" at bounding box center [308, 70] width 352 height 17
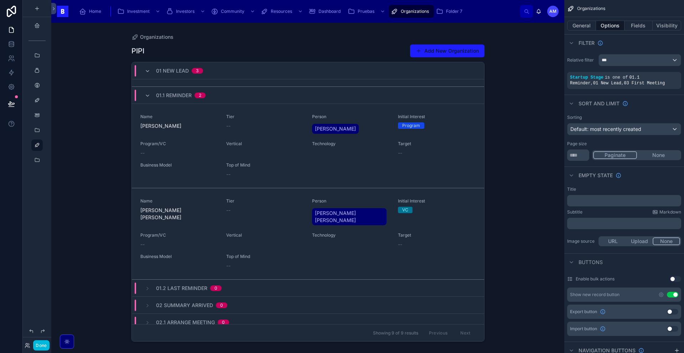
scroll to position [253, 0]
click at [528, 109] on div "Organizations PIPI Add New Organization 01 New Lead 3 Name [DEMOGRAPHIC_DATA][P…" at bounding box center [307, 188] width 513 height 331
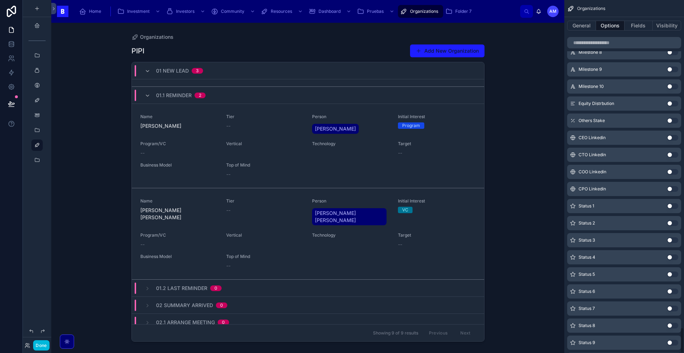
scroll to position [4457, 0]
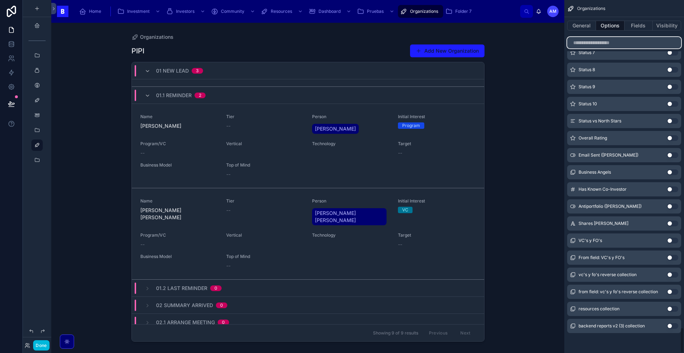
click at [588, 45] on input "scrollable content" at bounding box center [624, 42] width 114 height 11
type input "*"
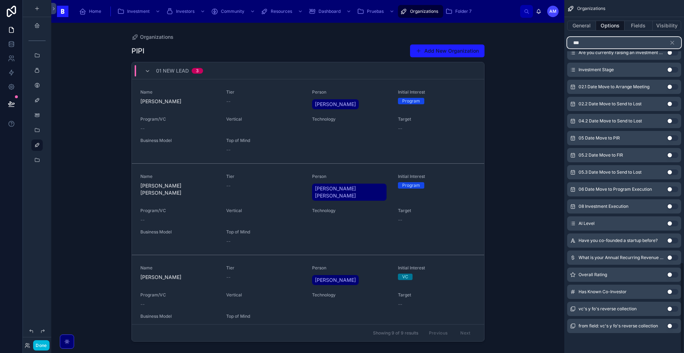
scroll to position [320, 0]
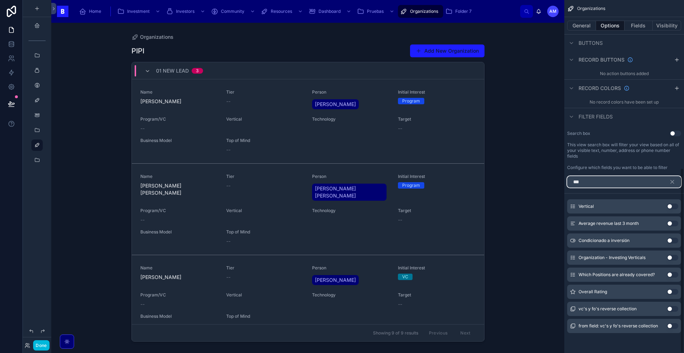
type input "***"
click at [671, 211] on div "Vertical Use setting" at bounding box center [624, 206] width 114 height 14
click at [671, 210] on div "Vertical Use setting" at bounding box center [624, 206] width 114 height 14
click at [672, 208] on button "Use setting" at bounding box center [672, 207] width 11 height 6
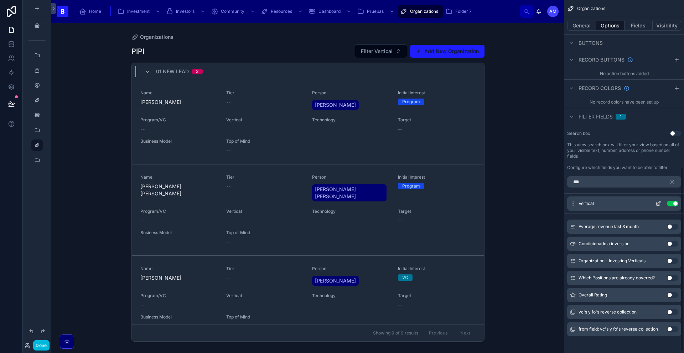
click at [672, 205] on button "Use setting" at bounding box center [672, 204] width 11 height 6
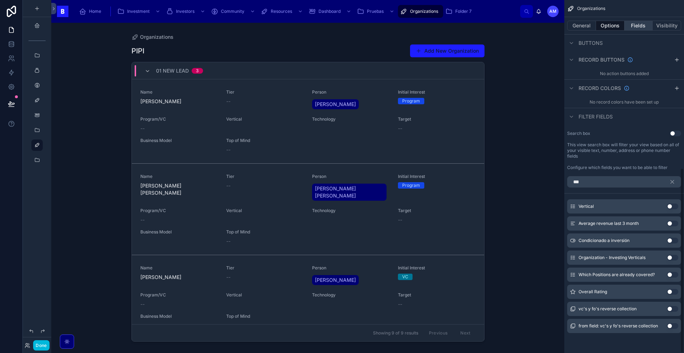
click at [637, 22] on button "Fields" at bounding box center [638, 26] width 28 height 10
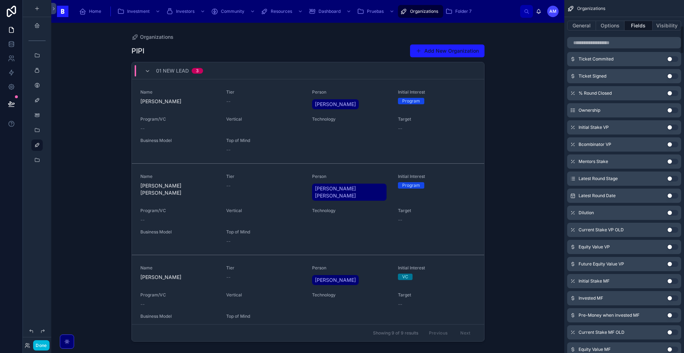
click at [670, 113] on button "Use setting" at bounding box center [672, 111] width 11 height 6
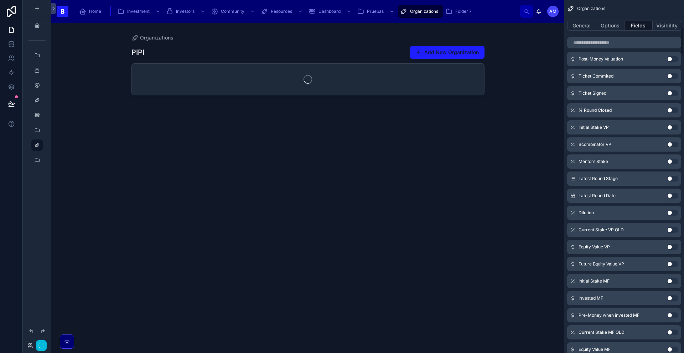
scroll to position [337, 0]
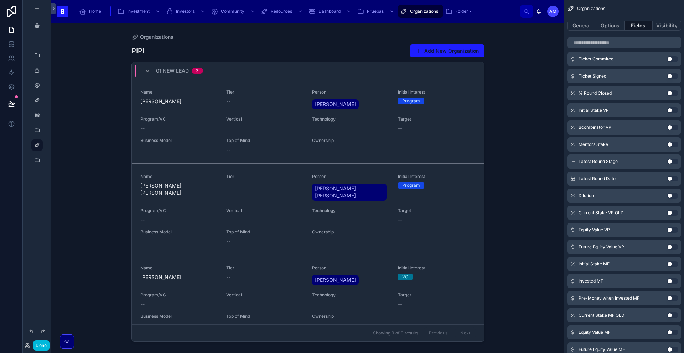
click at [670, 113] on button "Use setting" at bounding box center [672, 111] width 11 height 6
click at [674, 92] on button "Use setting" at bounding box center [672, 93] width 11 height 6
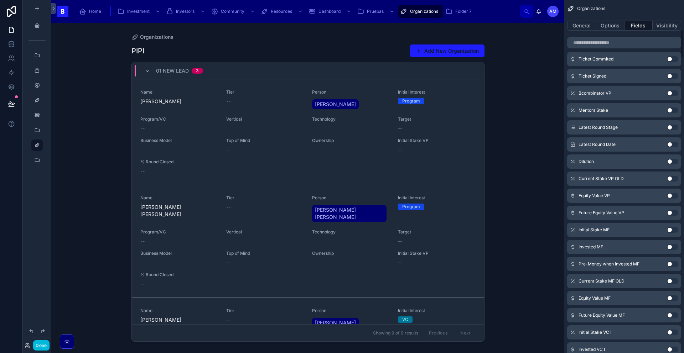
click at [674, 92] on button "Use setting" at bounding box center [672, 93] width 11 height 6
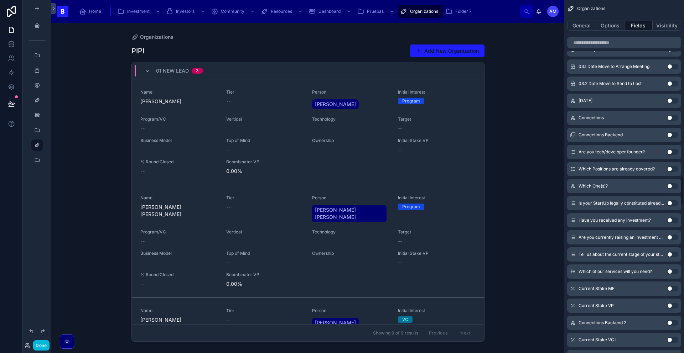
scroll to position [2213, 0]
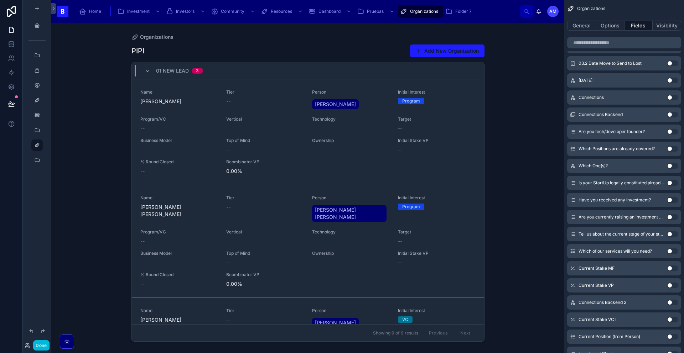
click at [365, 162] on div "Name [DEMOGRAPHIC_DATA][PERSON_NAME] -- Person [DEMOGRAPHIC_DATA][PERSON_NAME] …" at bounding box center [307, 131] width 335 height 85
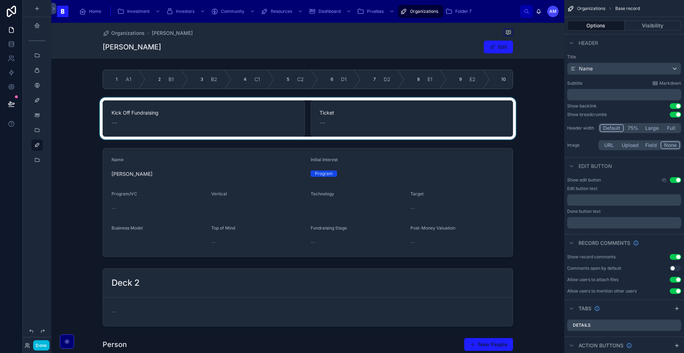
click at [495, 124] on div at bounding box center [307, 119] width 513 height 42
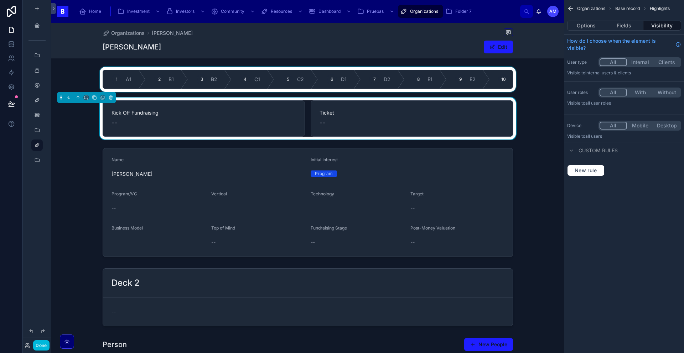
click at [374, 87] on div at bounding box center [307, 79] width 513 height 25
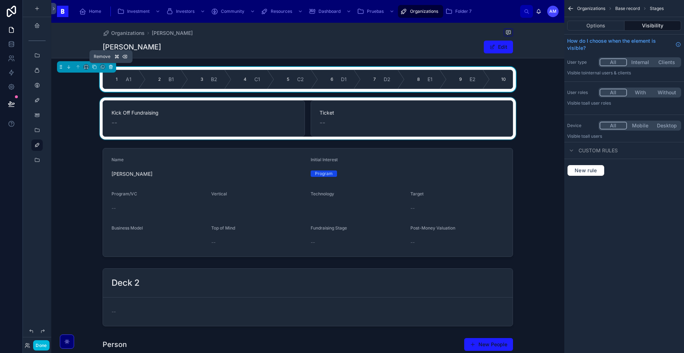
click at [112, 68] on icon at bounding box center [110, 67] width 3 height 3
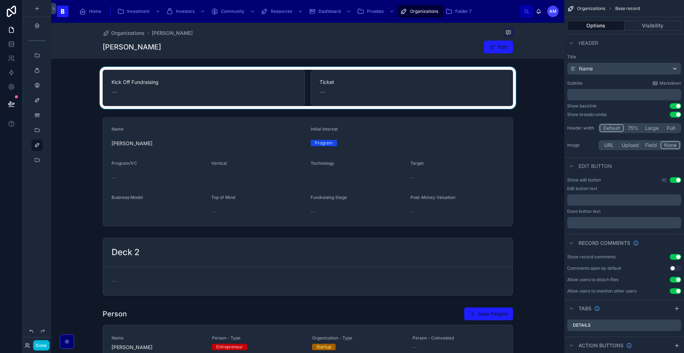
click at [112, 74] on div at bounding box center [307, 88] width 513 height 42
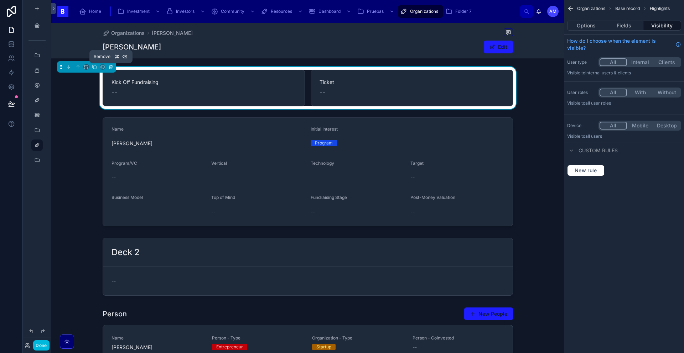
click at [110, 66] on icon at bounding box center [110, 66] width 3 height 0
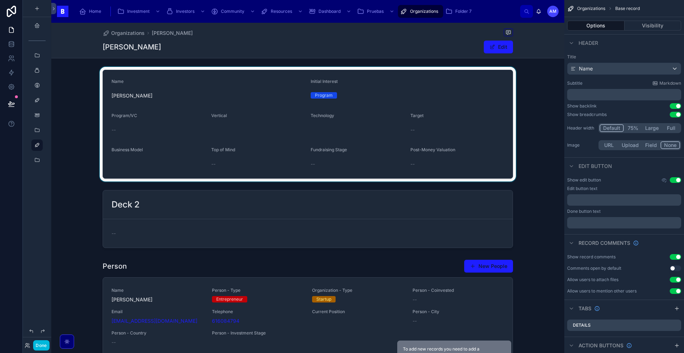
click at [142, 112] on div at bounding box center [307, 124] width 513 height 115
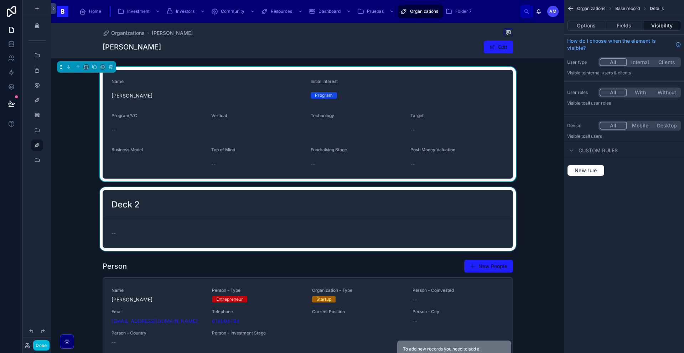
click at [215, 197] on div at bounding box center [307, 219] width 513 height 64
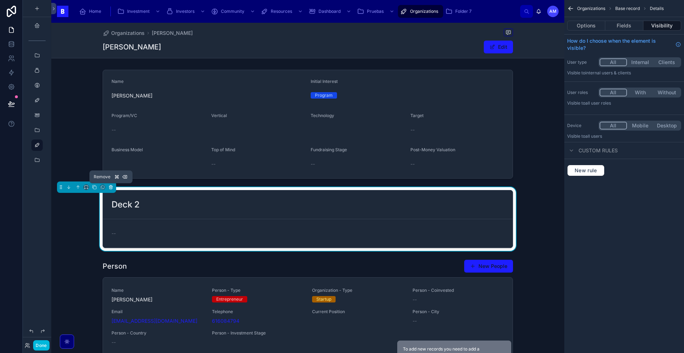
click at [111, 187] on icon at bounding box center [110, 187] width 5 height 5
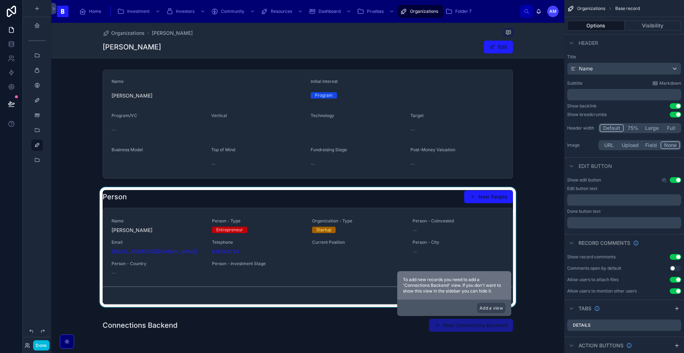
click at [192, 234] on div at bounding box center [307, 248] width 513 height 123
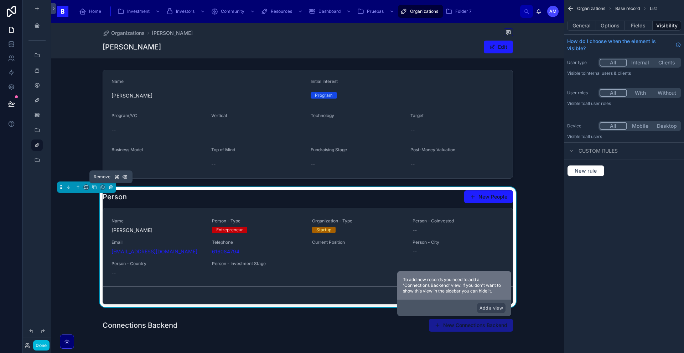
click at [110, 188] on icon at bounding box center [110, 187] width 5 height 5
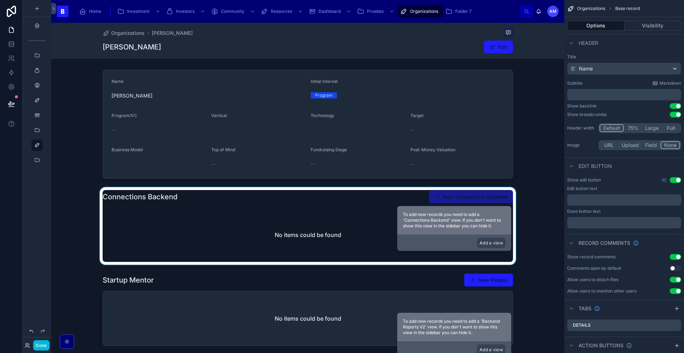
click at [206, 223] on div at bounding box center [307, 226] width 513 height 78
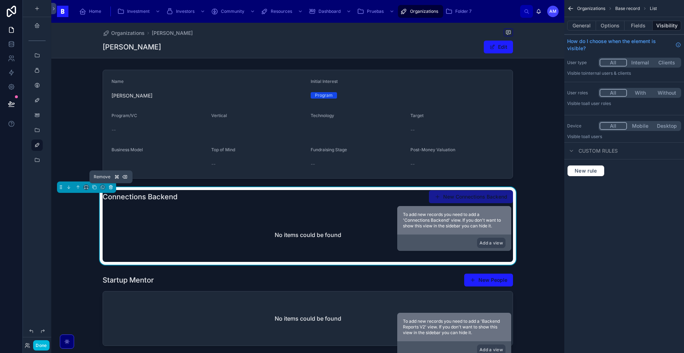
click at [111, 186] on icon at bounding box center [110, 187] width 5 height 5
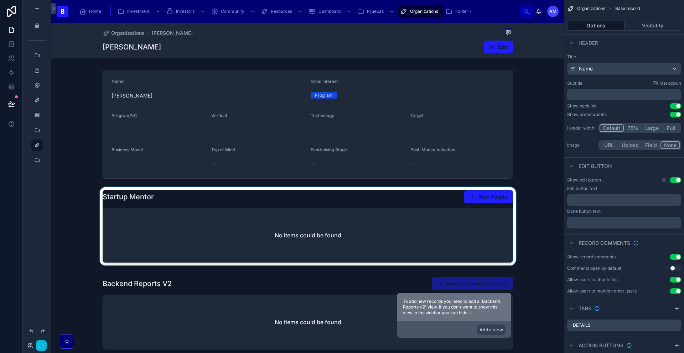
click at [168, 227] on div at bounding box center [307, 227] width 513 height 81
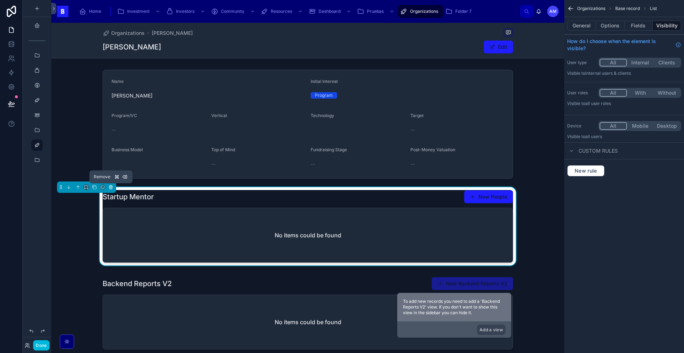
click at [109, 186] on icon at bounding box center [110, 187] width 5 height 5
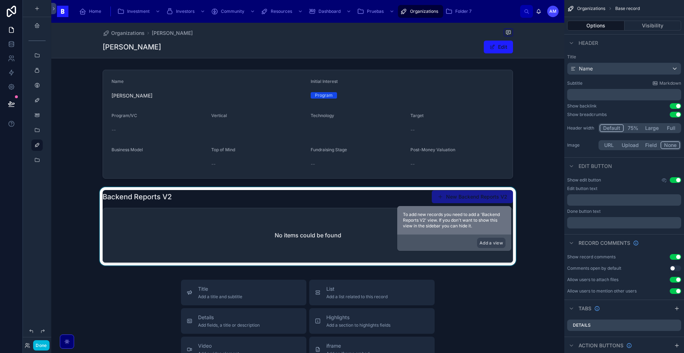
click at [158, 226] on div at bounding box center [307, 227] width 513 height 81
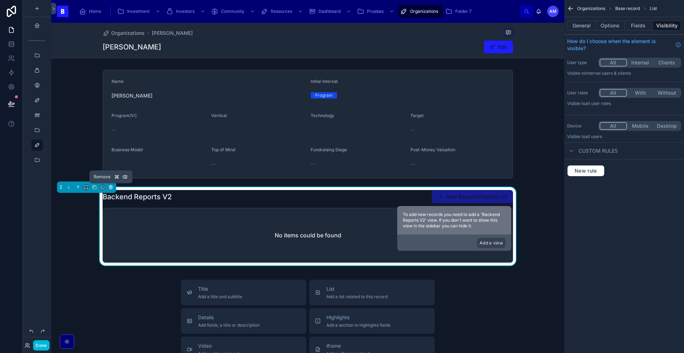
click at [110, 188] on icon at bounding box center [110, 187] width 5 height 5
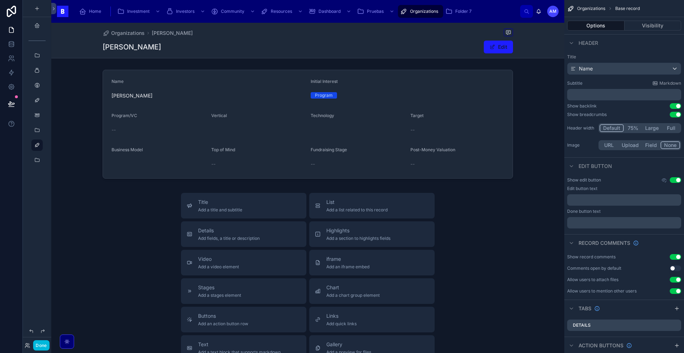
click at [90, 286] on div "Title Add a title and subtitle List Add a list related to this record Details A…" at bounding box center [307, 320] width 513 height 254
click at [113, 223] on div "Title Add a title and subtitle List Add a list related to this record Details A…" at bounding box center [307, 320] width 513 height 254
click at [156, 65] on div "Organizations [DEMOGRAPHIC_DATA][PERSON_NAME] [DEMOGRAPHIC_DATA][PERSON_NAME] E…" at bounding box center [307, 263] width 513 height 481
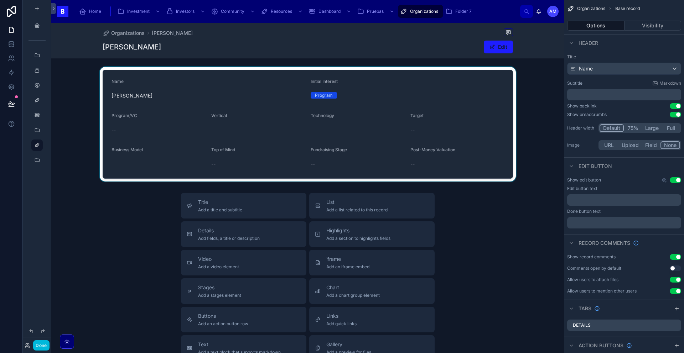
click at [156, 79] on div at bounding box center [307, 124] width 513 height 115
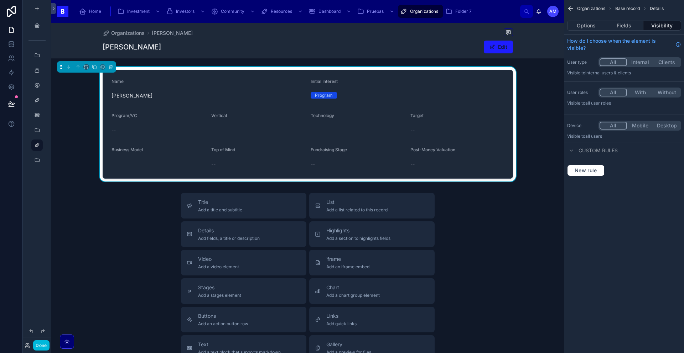
click at [37, 170] on div "scrollable content" at bounding box center [37, 92] width 28 height 184
drag, startPoint x: 41, startPoint y: 184, endPoint x: 58, endPoint y: 182, distance: 16.5
click at [41, 184] on div "scrollable content" at bounding box center [37, 94] width 28 height 189
click at [57, 196] on div "Title Add a title and subtitle List Add a list related to this record Details A…" at bounding box center [307, 320] width 513 height 254
click at [41, 196] on div "scrollable content" at bounding box center [37, 172] width 28 height 345
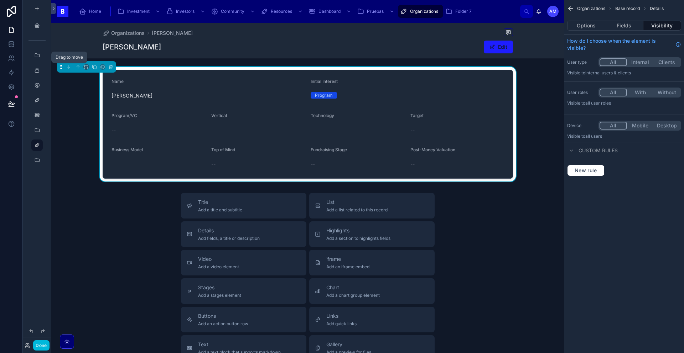
click at [58, 66] on icon at bounding box center [60, 66] width 5 height 5
click at [60, 66] on icon at bounding box center [60, 66] width 5 height 5
click at [169, 50] on div "[PERSON_NAME] Edit" at bounding box center [308, 47] width 410 height 14
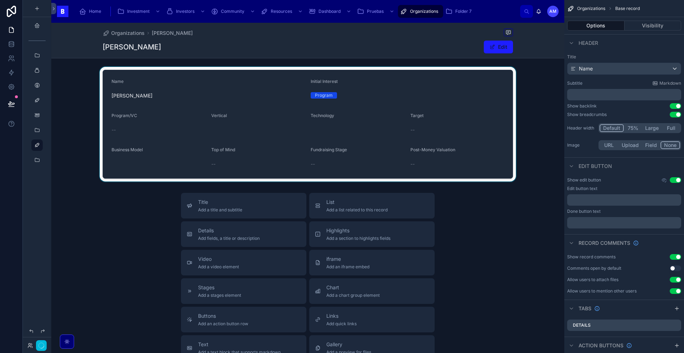
click at [158, 88] on div at bounding box center [307, 124] width 513 height 115
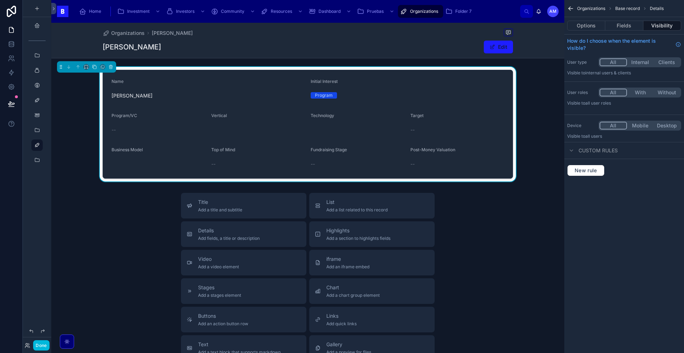
click at [154, 257] on div "Title Add a title and subtitle List Add a list related to this record Details A…" at bounding box center [307, 320] width 513 height 254
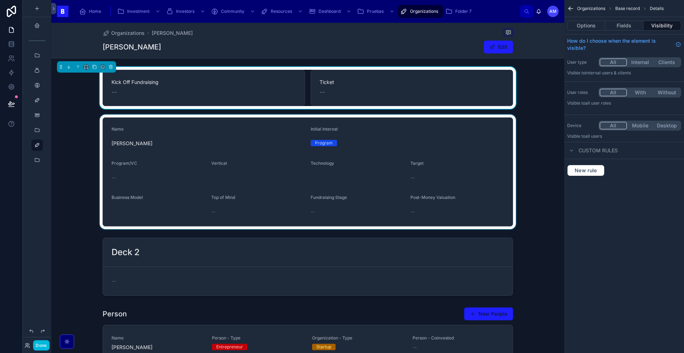
click at [74, 146] on div at bounding box center [307, 172] width 513 height 115
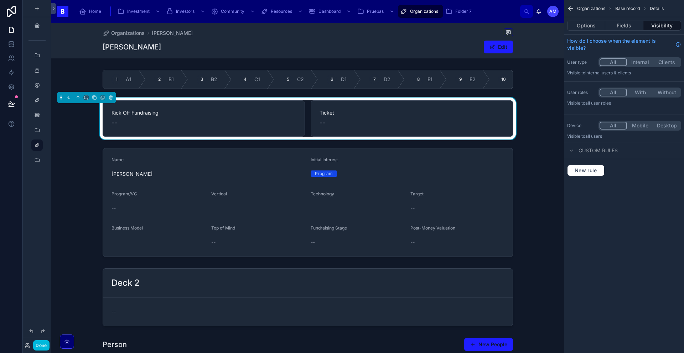
click at [133, 57] on div "Organizations [DEMOGRAPHIC_DATA][PERSON_NAME] [PERSON_NAME] Edit" at bounding box center [308, 40] width 410 height 35
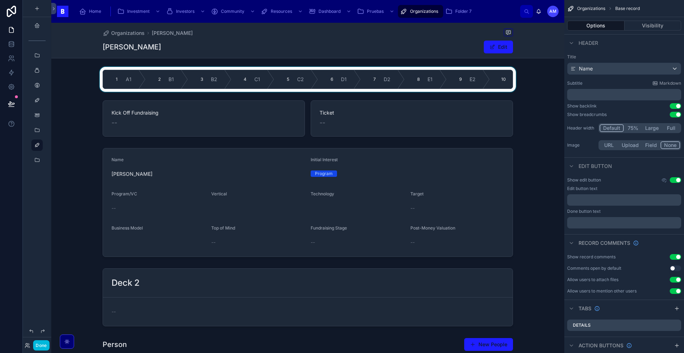
click at [199, 78] on div at bounding box center [307, 79] width 513 height 25
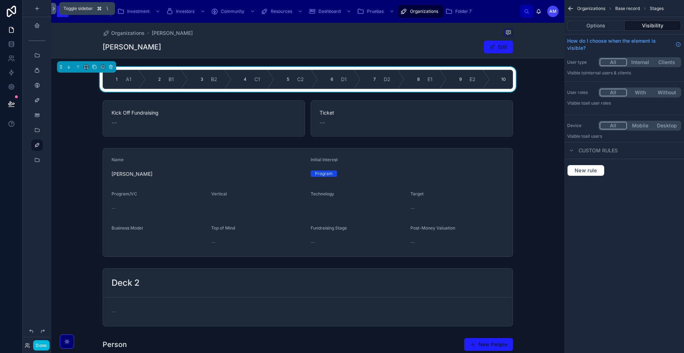
click at [54, 7] on icon at bounding box center [53, 8] width 5 height 5
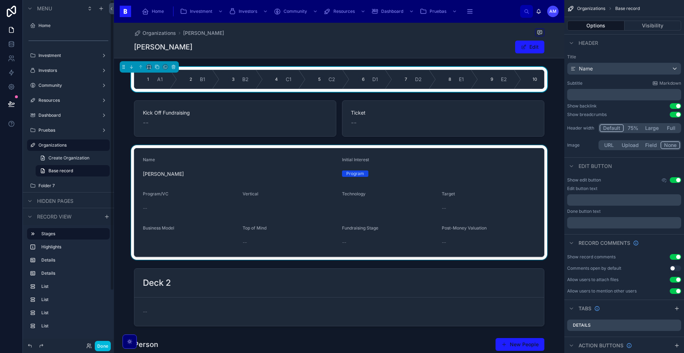
click at [121, 151] on div at bounding box center [339, 202] width 450 height 115
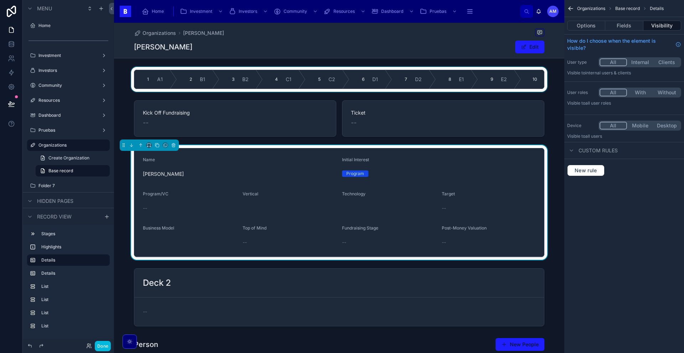
click at [123, 226] on div "Name [DEMOGRAPHIC_DATA][PERSON_NAME] Initial Interest Program Program/VC -- Ver…" at bounding box center [339, 202] width 450 height 115
click at [108, 216] on icon "scrollable content" at bounding box center [107, 217] width 6 height 6
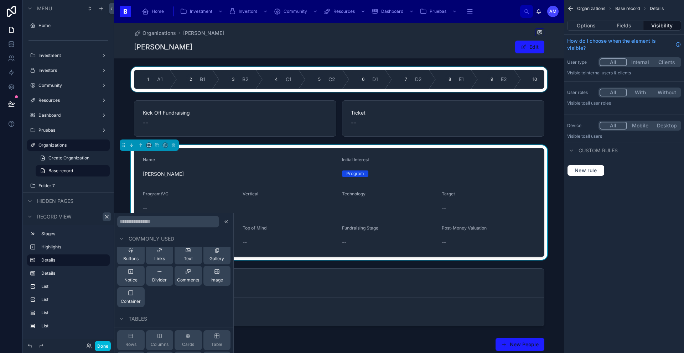
scroll to position [239, 0]
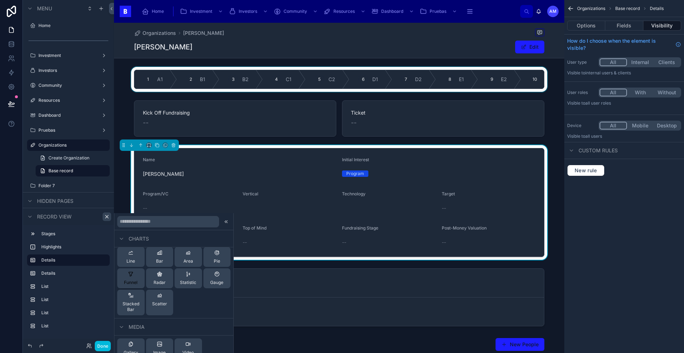
click at [136, 281] on span "Funnel" at bounding box center [131, 283] width 14 height 6
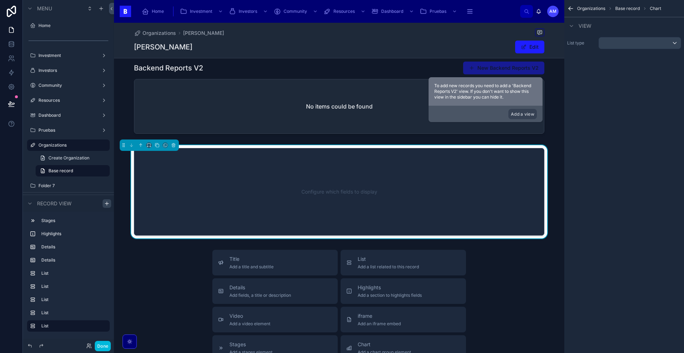
scroll to position [583, 0]
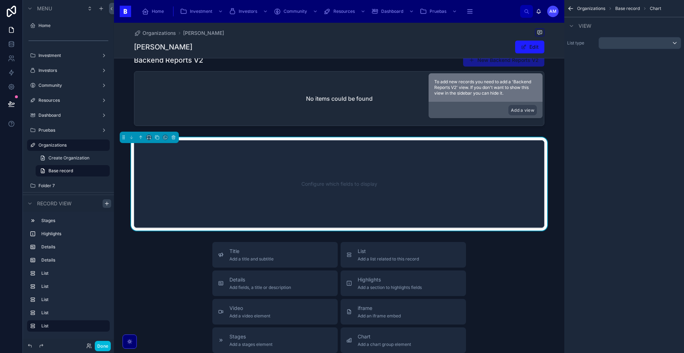
click at [258, 190] on div "Configure which fields to display" at bounding box center [339, 184] width 387 height 64
click at [608, 38] on div "scrollable content" at bounding box center [640, 42] width 82 height 11
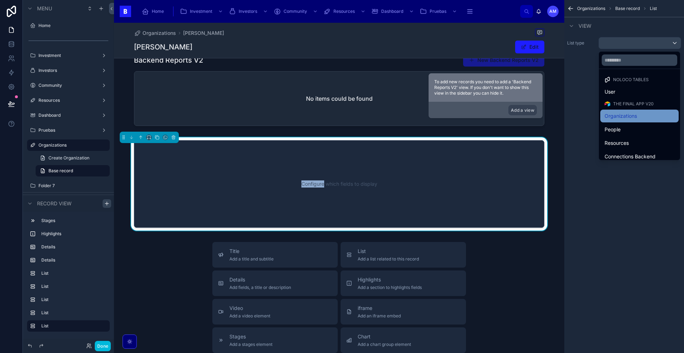
click at [620, 115] on span "Organizations" at bounding box center [620, 116] width 32 height 9
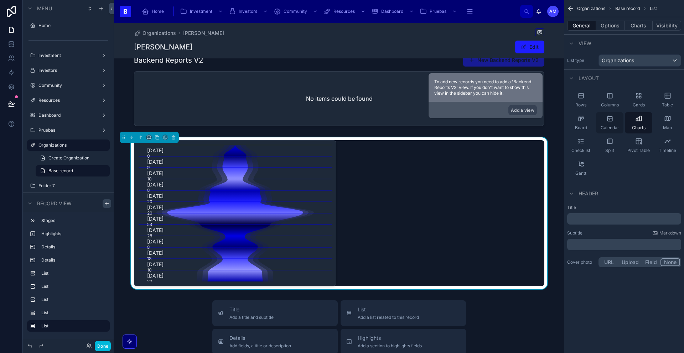
click at [610, 121] on icon "scrollable content" at bounding box center [609, 118] width 7 height 7
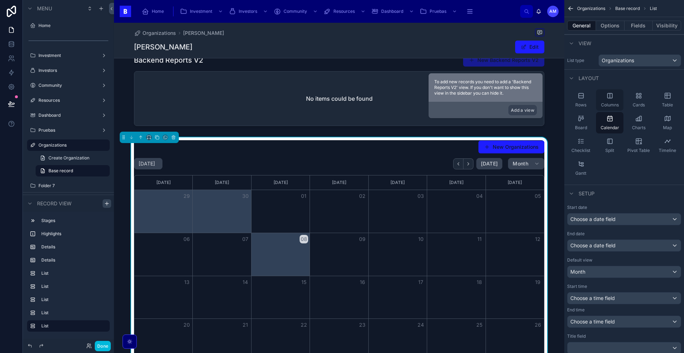
click at [601, 100] on div "Columns" at bounding box center [609, 99] width 27 height 21
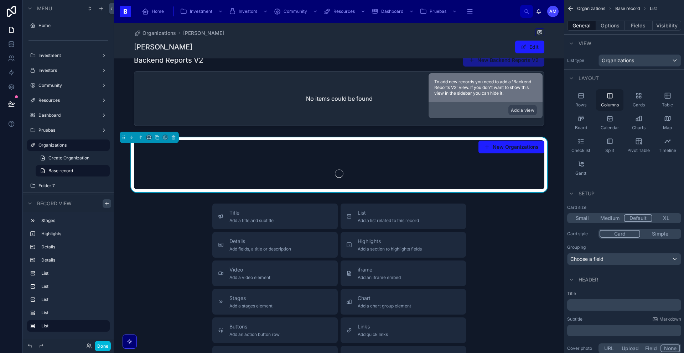
click at [581, 100] on div "Rows" at bounding box center [580, 99] width 27 height 21
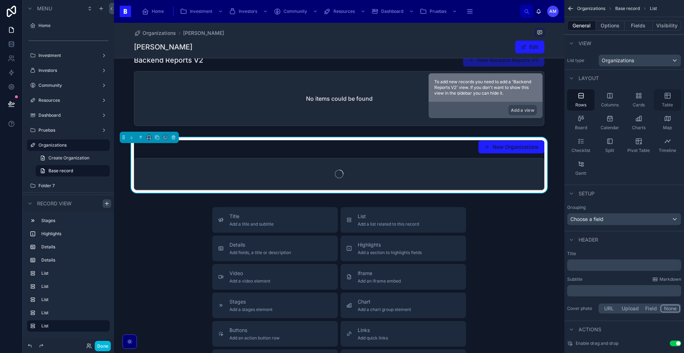
click at [666, 100] on div "Table" at bounding box center [667, 99] width 27 height 21
click at [631, 102] on div "Cards" at bounding box center [638, 99] width 27 height 21
click at [664, 121] on icon "scrollable content" at bounding box center [667, 118] width 7 height 7
click at [664, 142] on icon "scrollable content" at bounding box center [667, 141] width 7 height 7
click at [640, 143] on icon "scrollable content" at bounding box center [640, 143] width 1 height 1
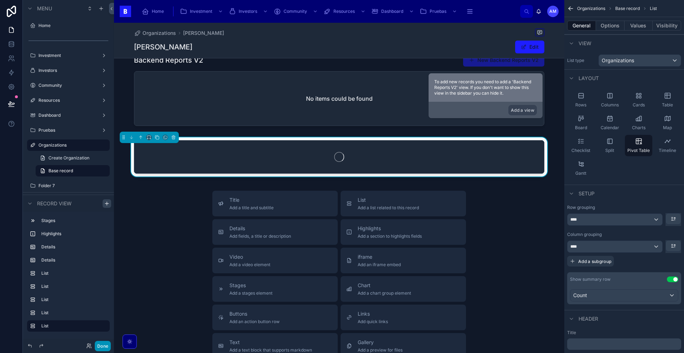
click at [102, 348] on button "Done" at bounding box center [103, 346] width 16 height 10
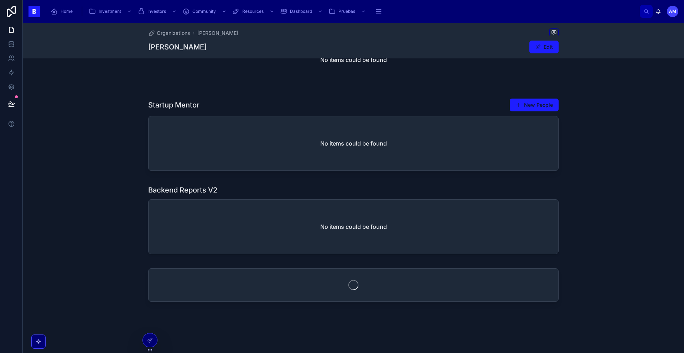
scroll to position [452, 0]
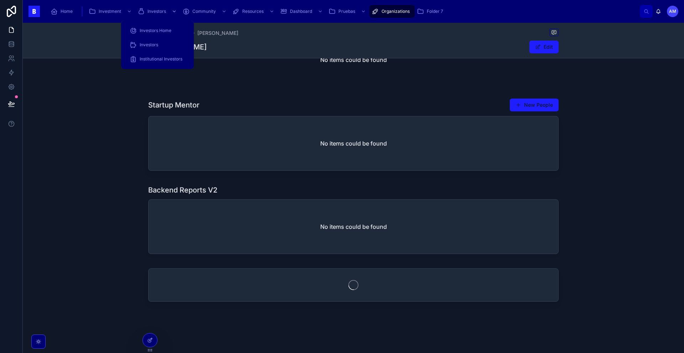
click at [148, 11] on span "Investors" at bounding box center [156, 12] width 19 height 6
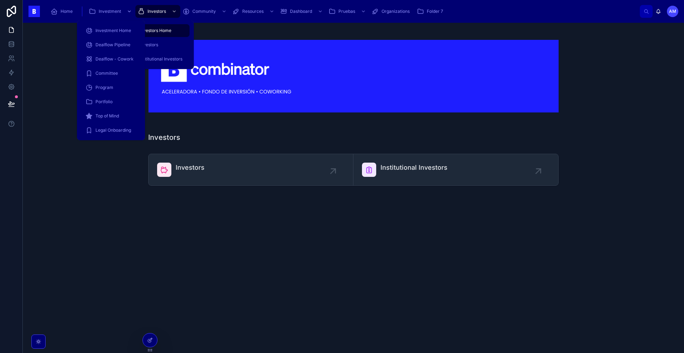
click at [103, 10] on span "Investment" at bounding box center [110, 12] width 22 height 6
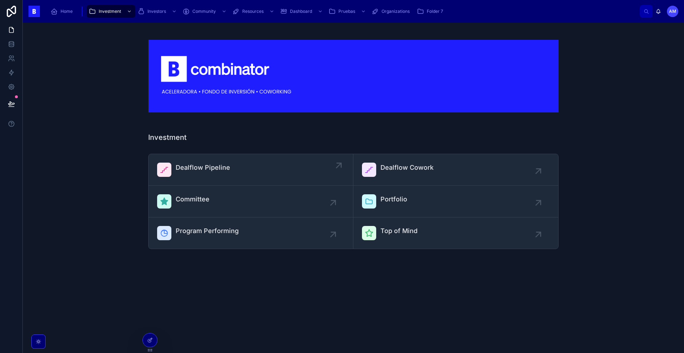
click at [206, 171] on span "Dealflow Pipeline" at bounding box center [203, 168] width 54 height 10
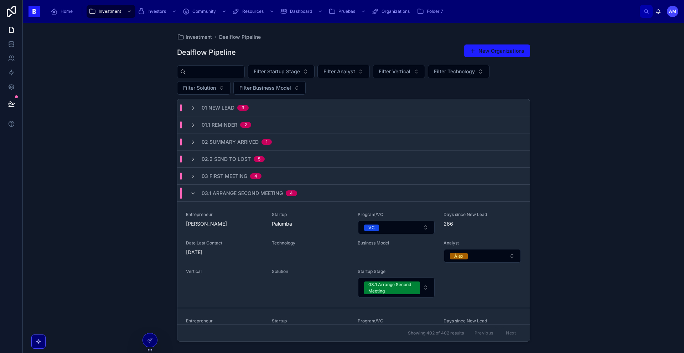
click at [224, 68] on input "text" at bounding box center [215, 72] width 58 height 10
click at [203, 70] on input "text" at bounding box center [215, 72] width 58 height 10
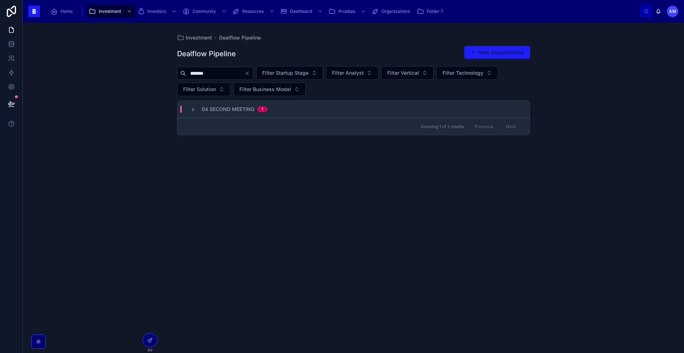
type input "*******"
click at [218, 111] on span "04 Second Meeting" at bounding box center [228, 109] width 53 height 7
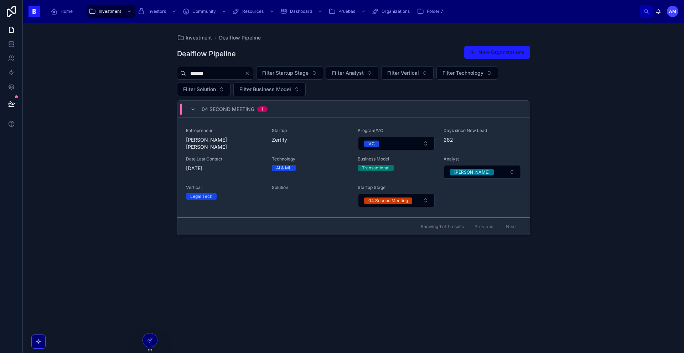
click at [255, 156] on span "Date Last Contact" at bounding box center [224, 159] width 77 height 6
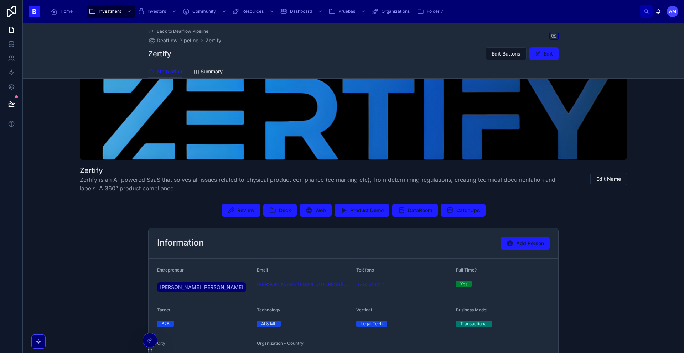
scroll to position [51, 0]
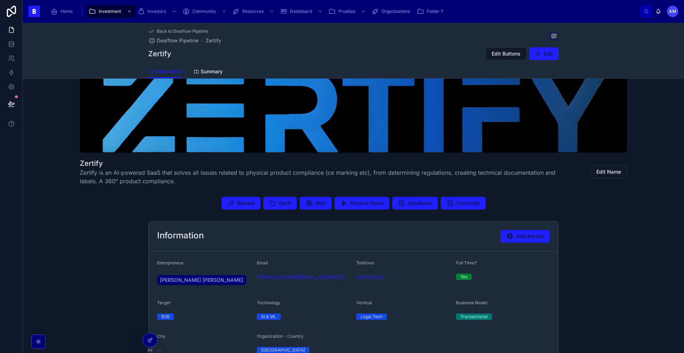
click at [115, 237] on div "Information Add Person Entrepreneur [PERSON_NAME] [PERSON_NAME] Email [PERSON_N…" at bounding box center [353, 332] width 661 height 229
click at [279, 203] on span "Deck" at bounding box center [285, 203] width 12 height 7
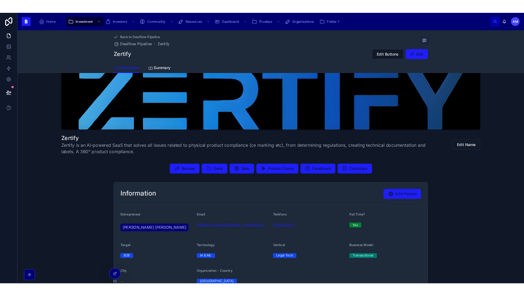
scroll to position [0, 0]
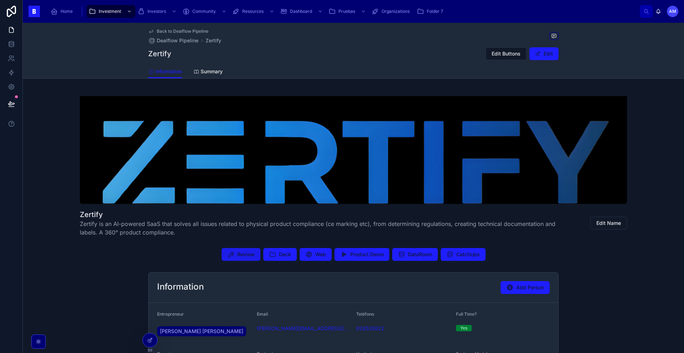
click at [244, 258] on span "Review" at bounding box center [245, 254] width 17 height 7
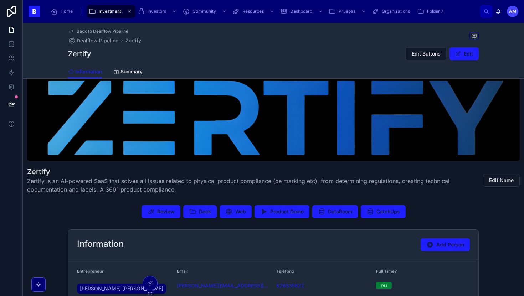
scroll to position [78, 0]
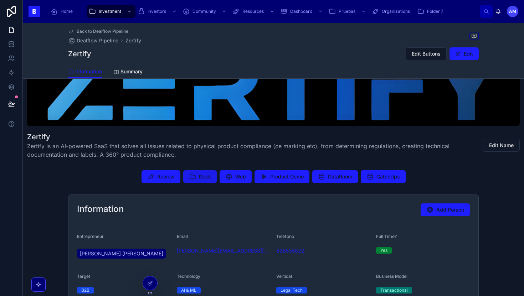
click at [207, 178] on span "Deck" at bounding box center [205, 176] width 12 height 7
click at [172, 174] on span "Review" at bounding box center [165, 176] width 17 height 7
